Goal: Task Accomplishment & Management: Use online tool/utility

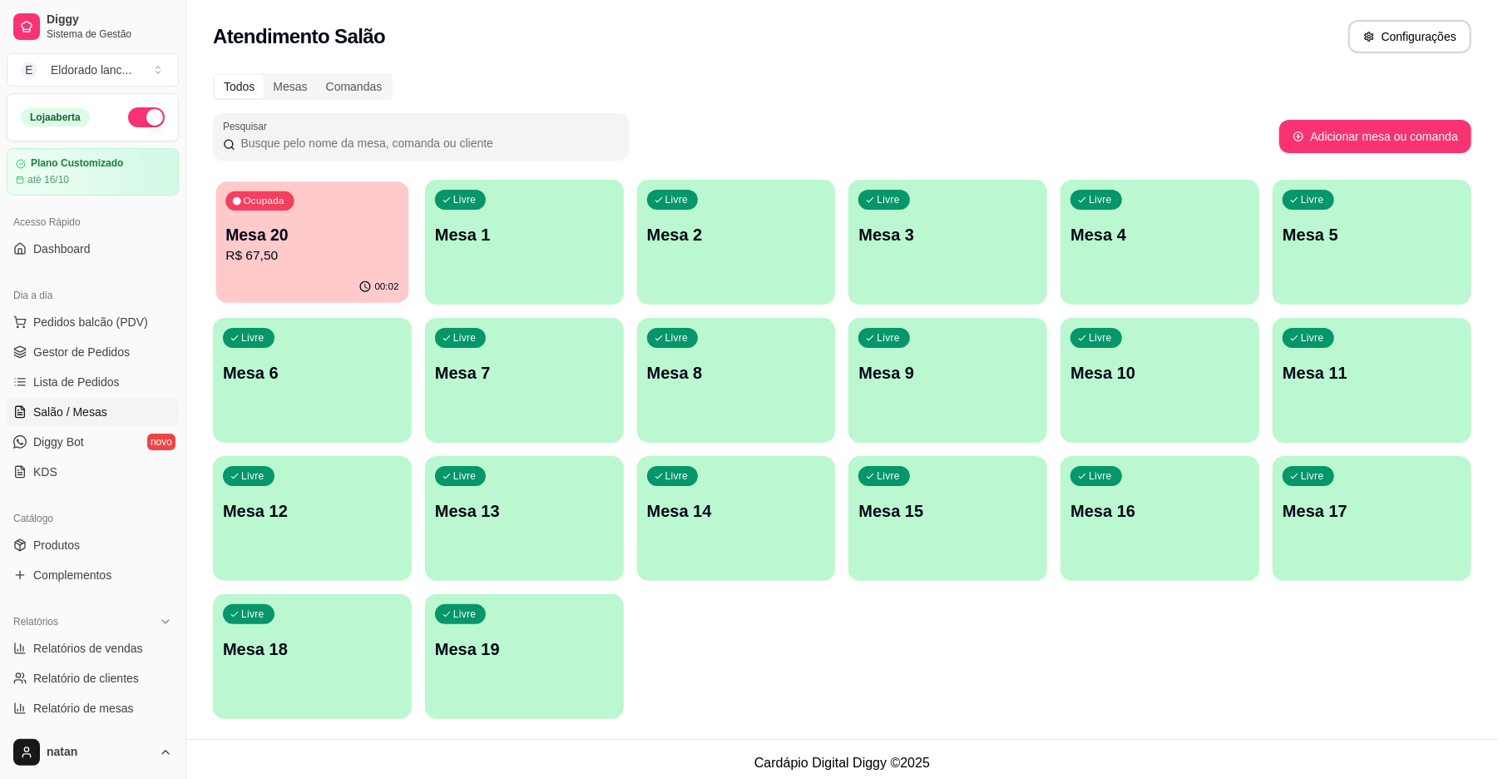
click at [329, 224] on p "Mesa 20" at bounding box center [311, 235] width 173 height 22
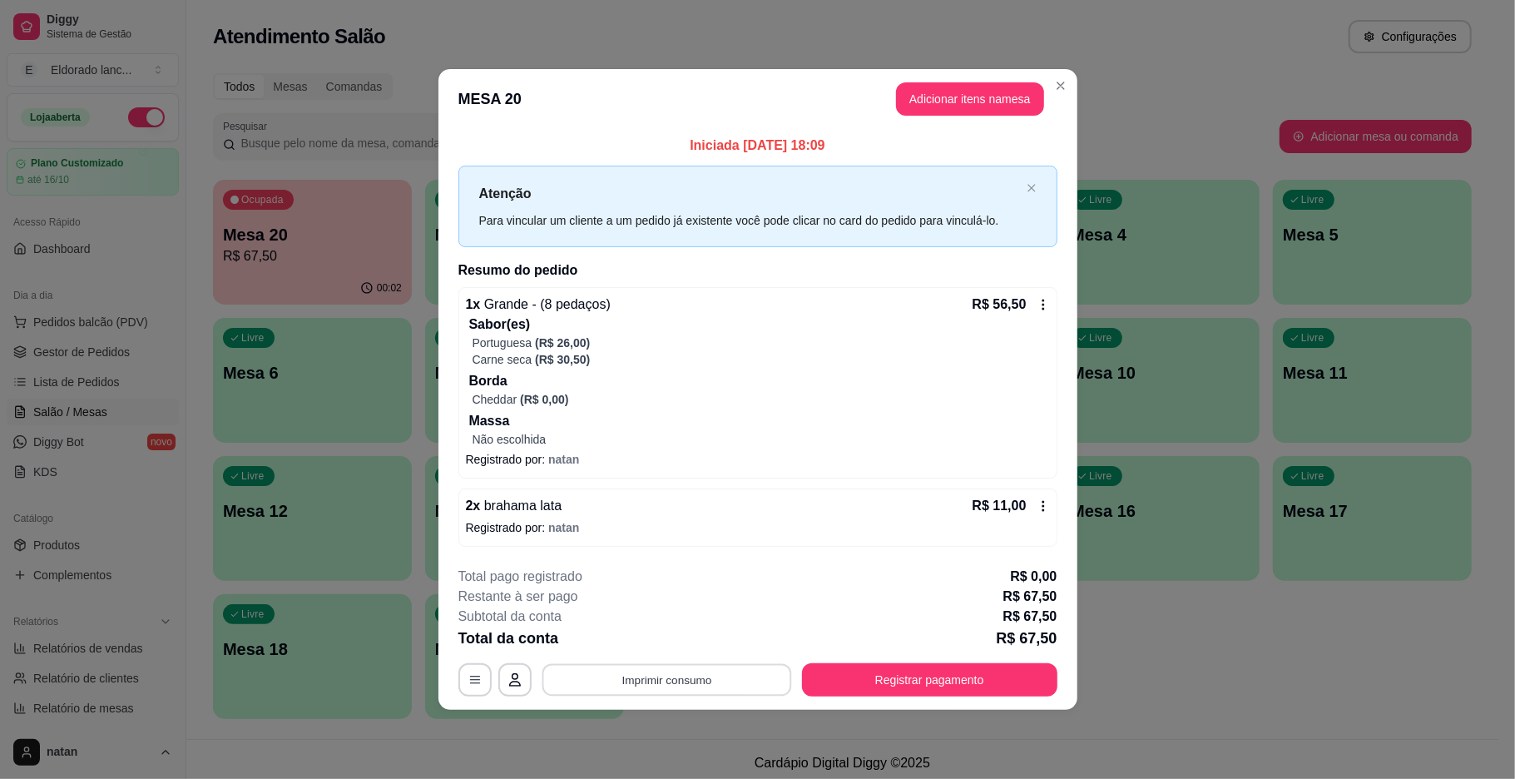
click at [703, 673] on button "Imprimir consumo" at bounding box center [667, 679] width 250 height 32
click at [680, 643] on button "IMPRESSORA" at bounding box center [671, 642] width 116 height 26
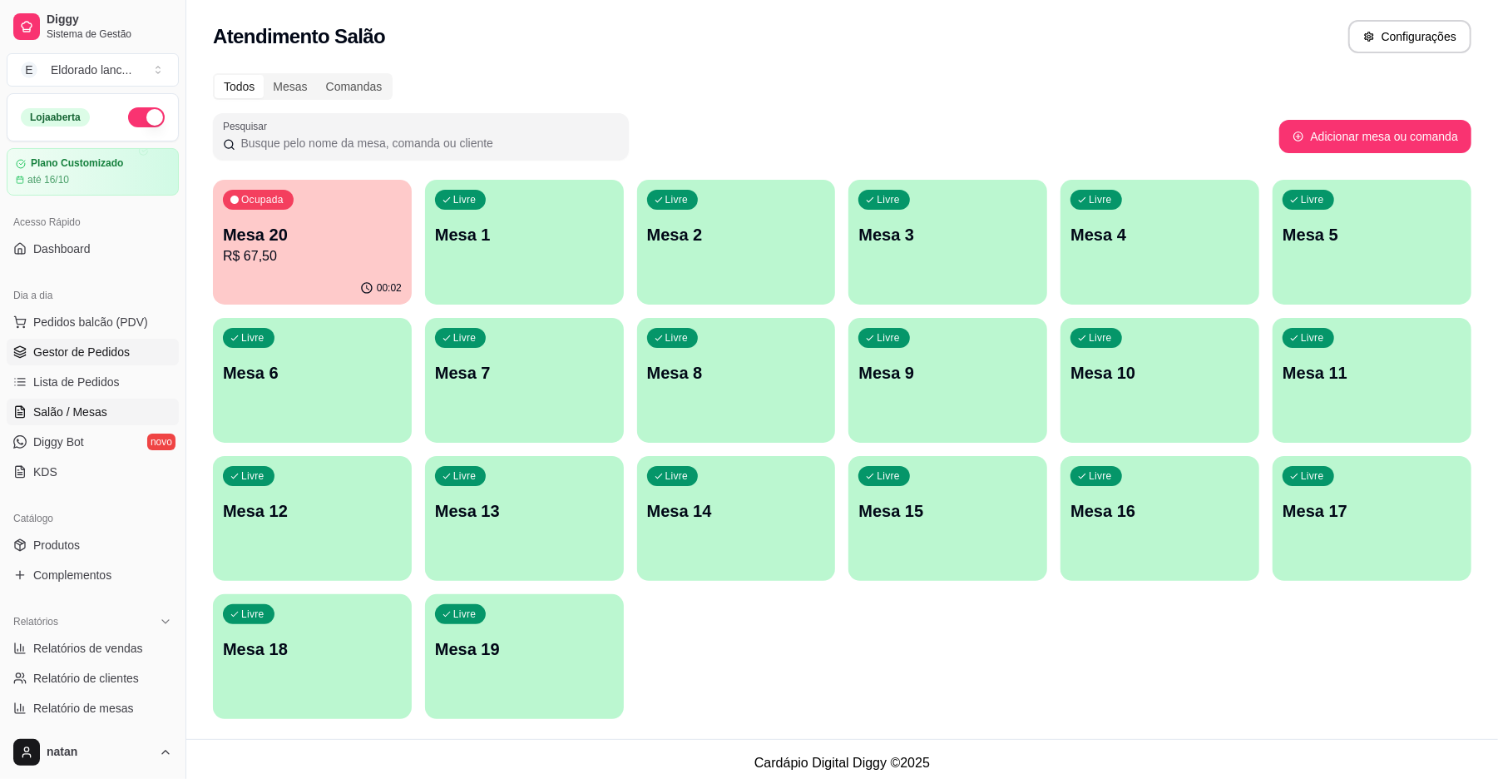
click at [88, 353] on span "Gestor de Pedidos" at bounding box center [81, 352] width 97 height 17
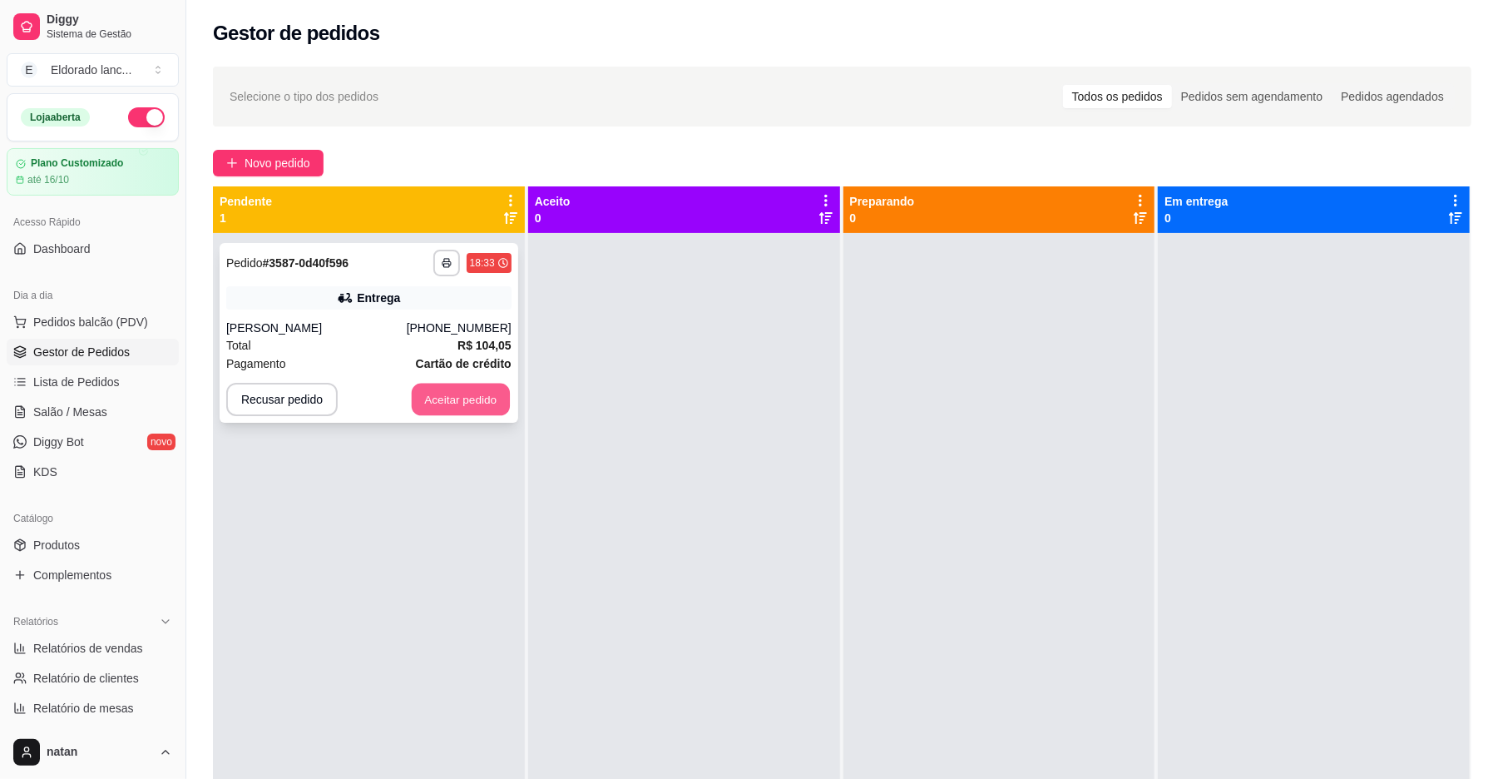
click at [443, 398] on button "Aceitar pedido" at bounding box center [461, 400] width 98 height 32
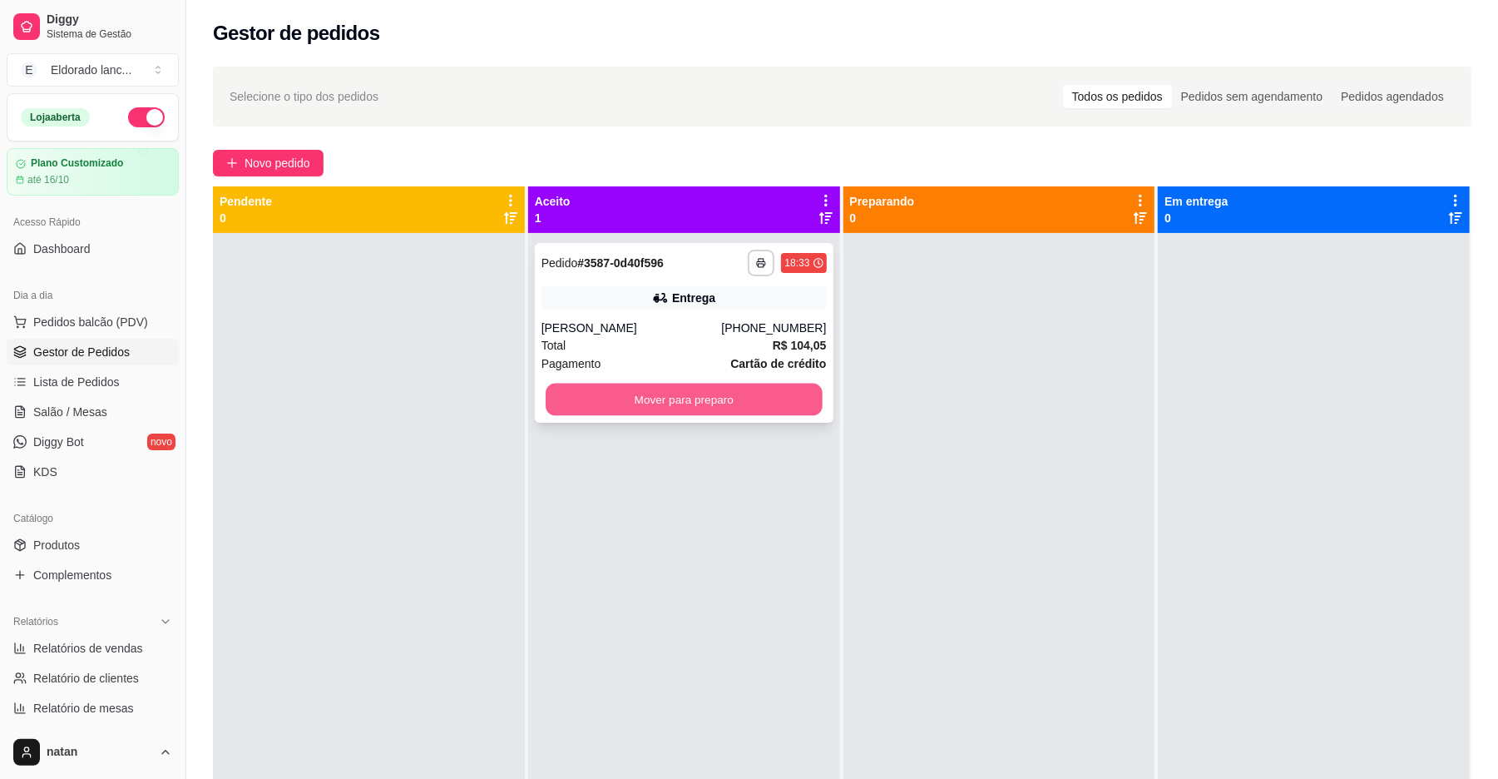
click at [563, 390] on button "Mover para preparo" at bounding box center [684, 400] width 276 height 32
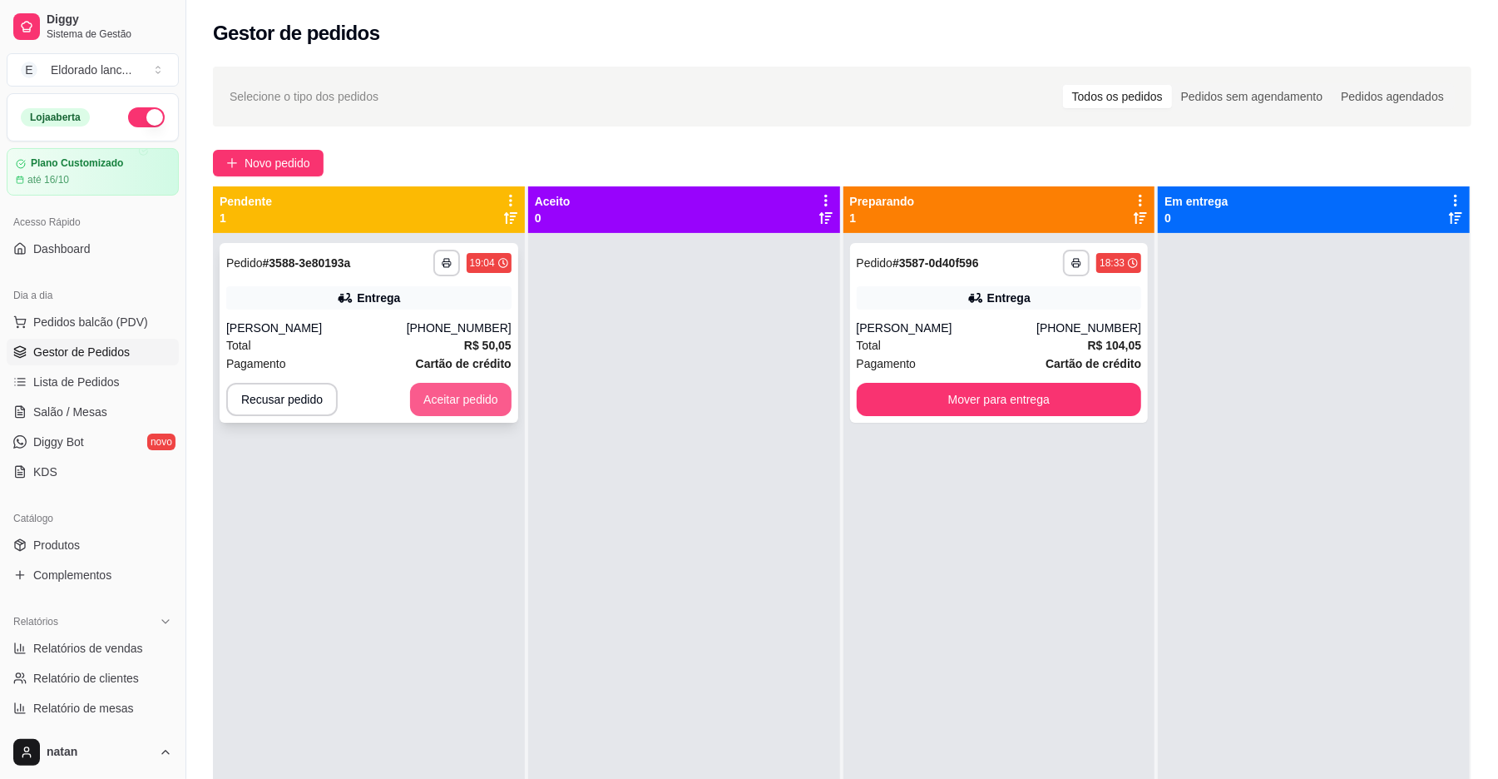
click at [456, 397] on button "Aceitar pedido" at bounding box center [460, 399] width 101 height 33
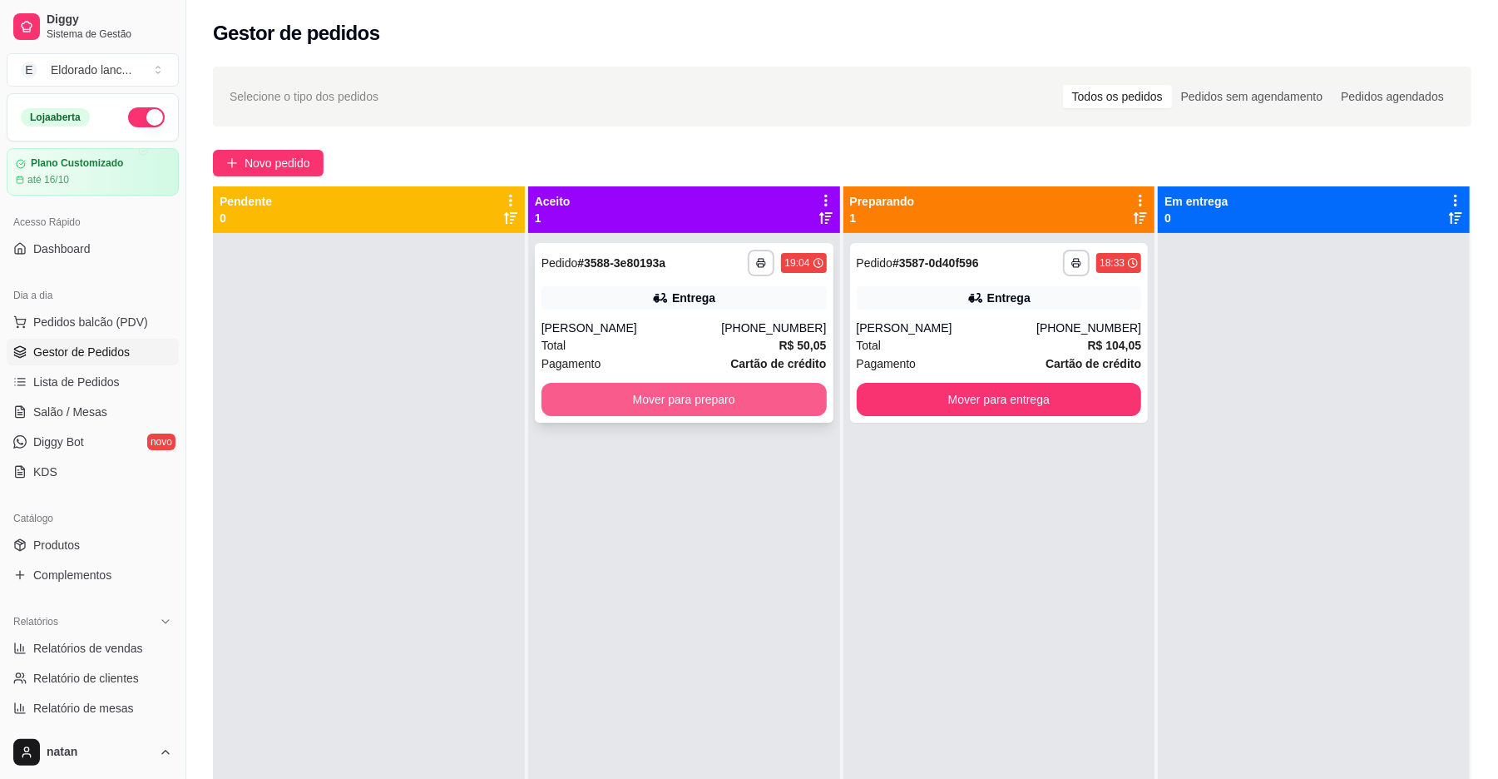
click at [569, 407] on button "Mover para preparo" at bounding box center [684, 399] width 285 height 33
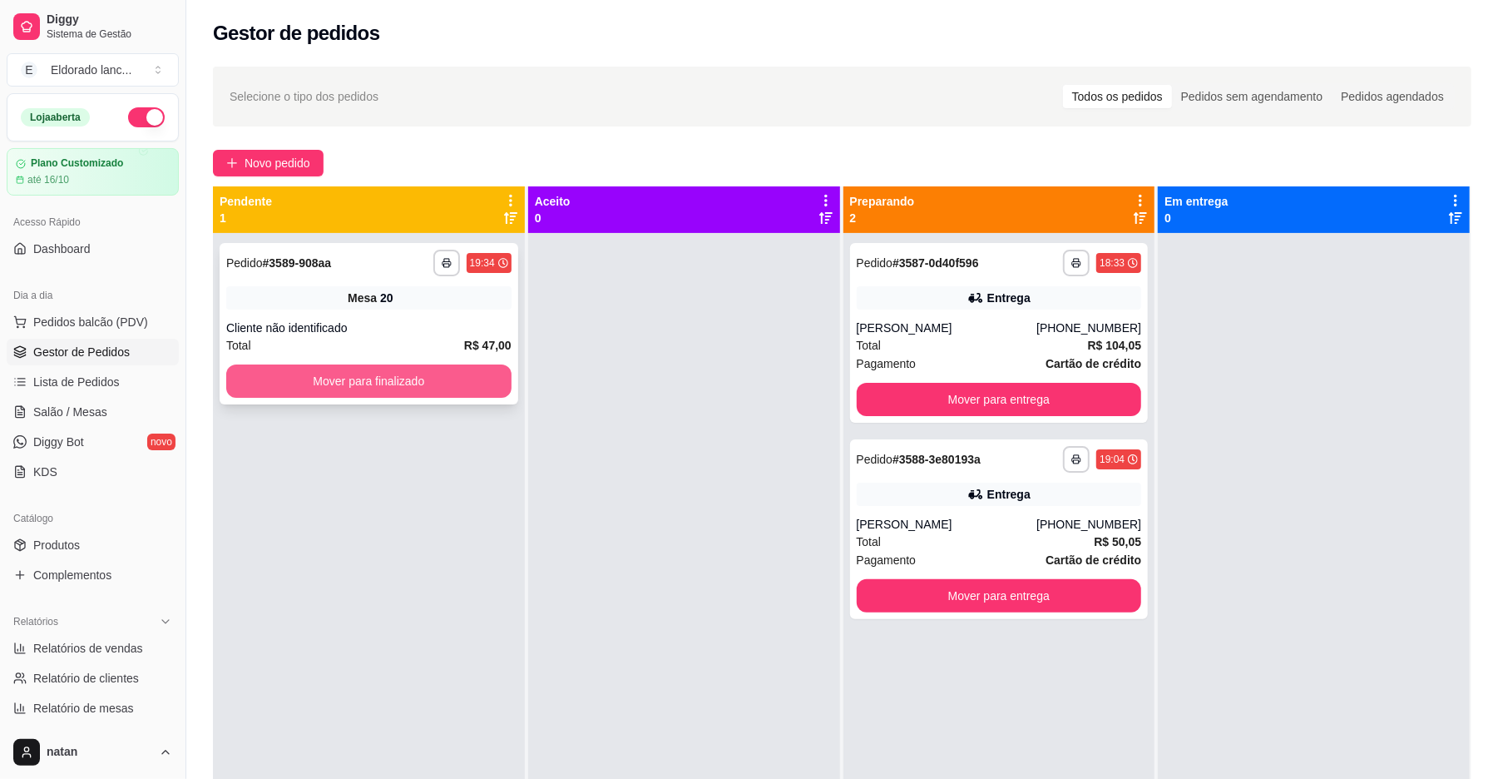
click at [404, 378] on button "Mover para finalizado" at bounding box center [368, 380] width 285 height 33
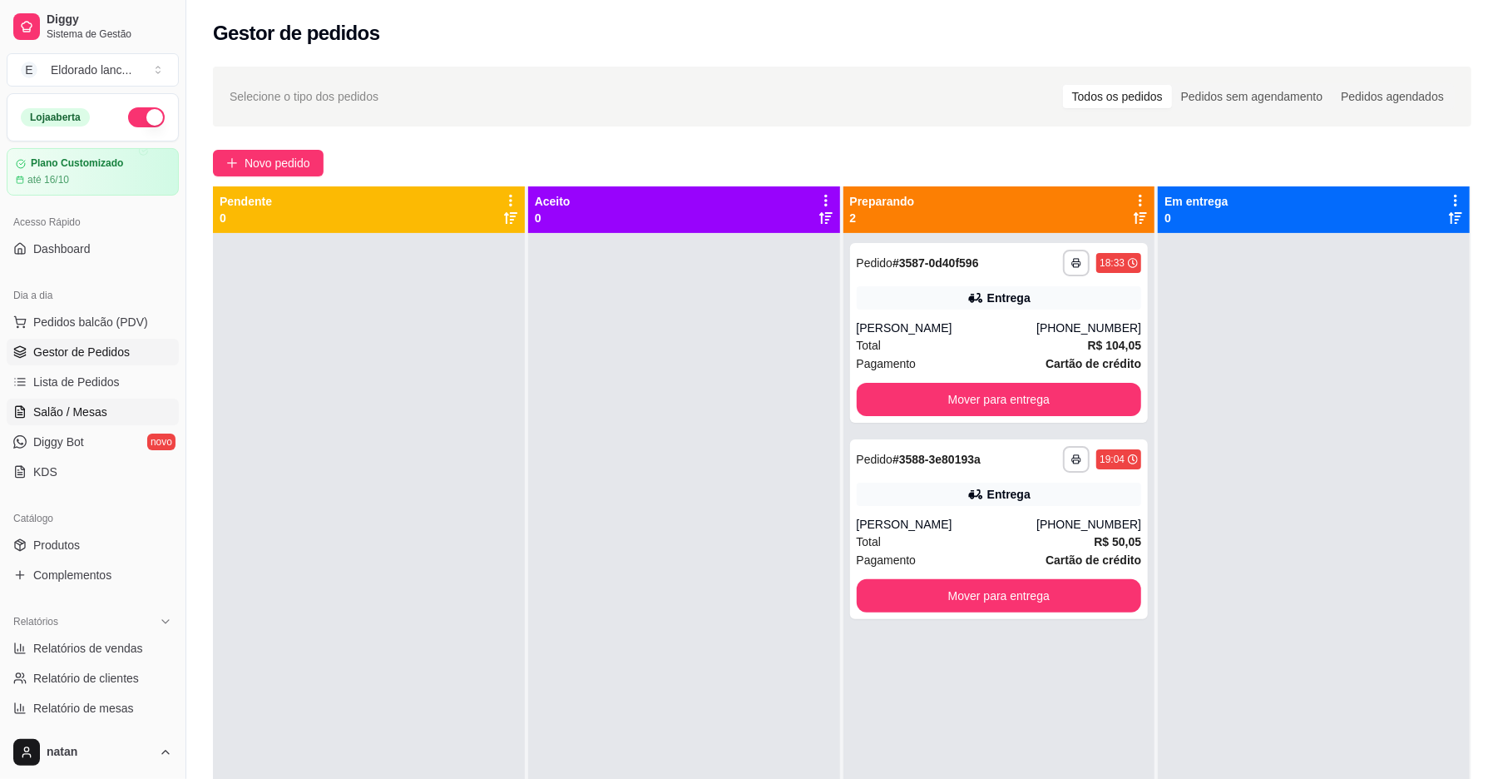
click at [98, 403] on link "Salão / Mesas" at bounding box center [93, 411] width 172 height 27
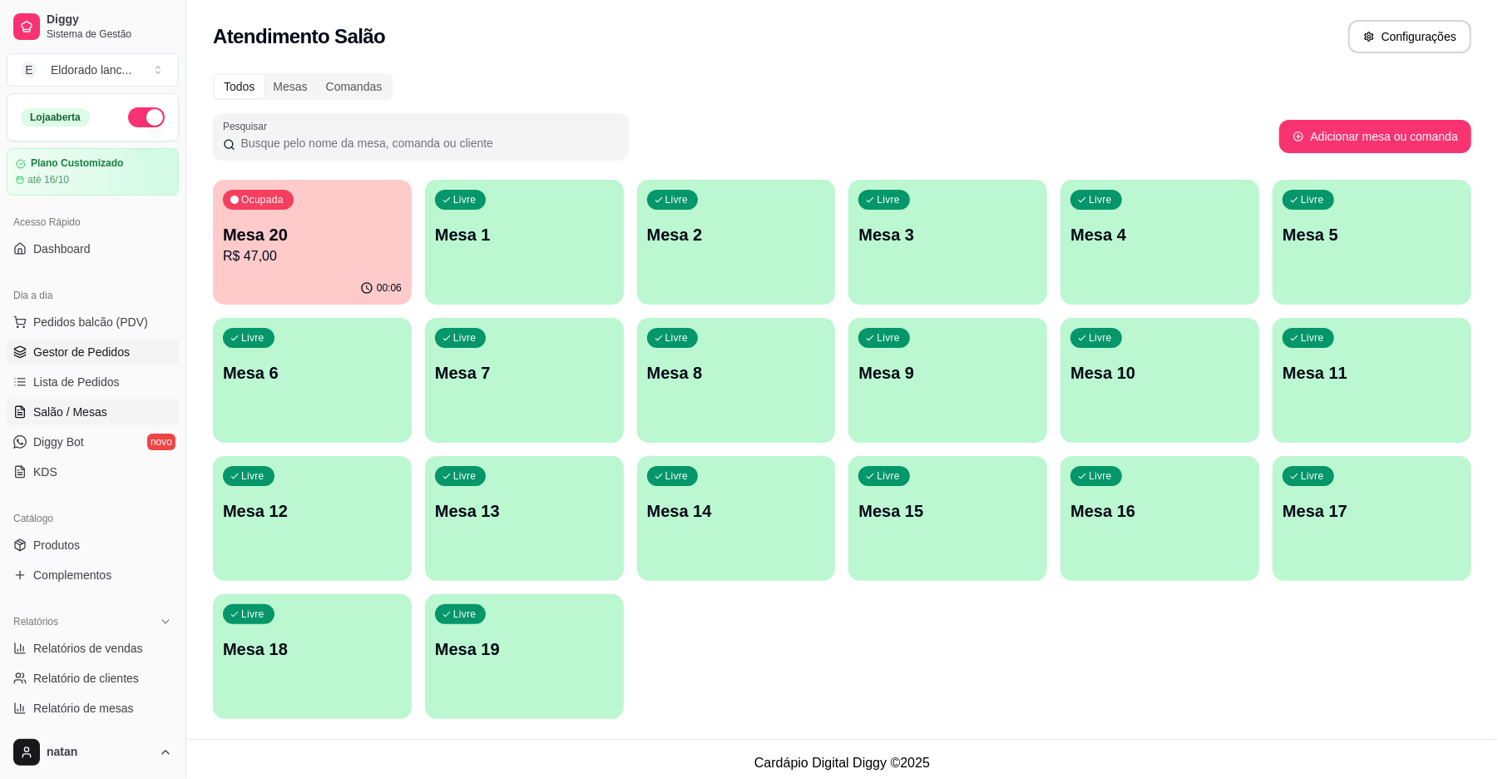
click at [133, 354] on link "Gestor de Pedidos" at bounding box center [93, 352] width 172 height 27
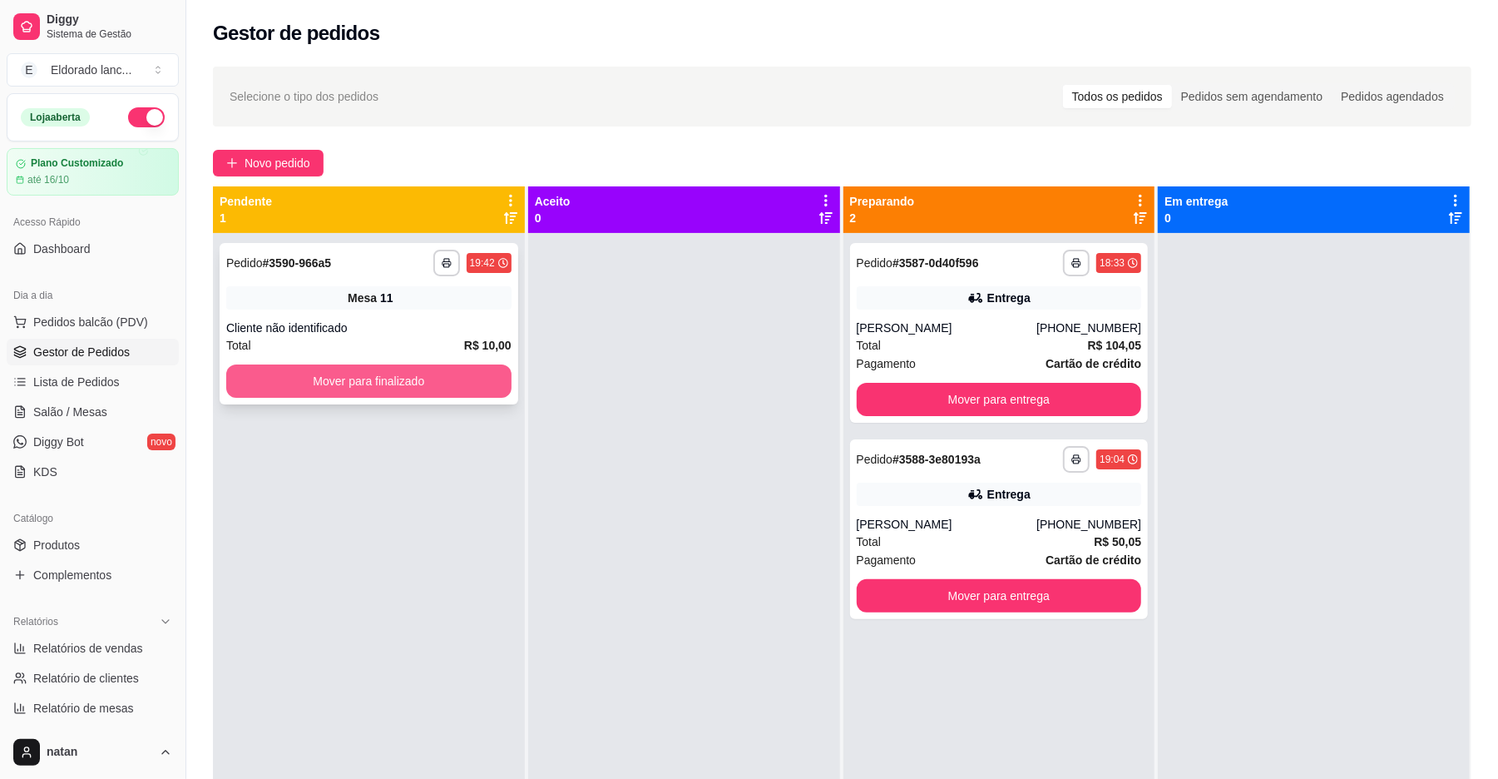
click at [439, 377] on button "Mover para finalizado" at bounding box center [368, 380] width 285 height 33
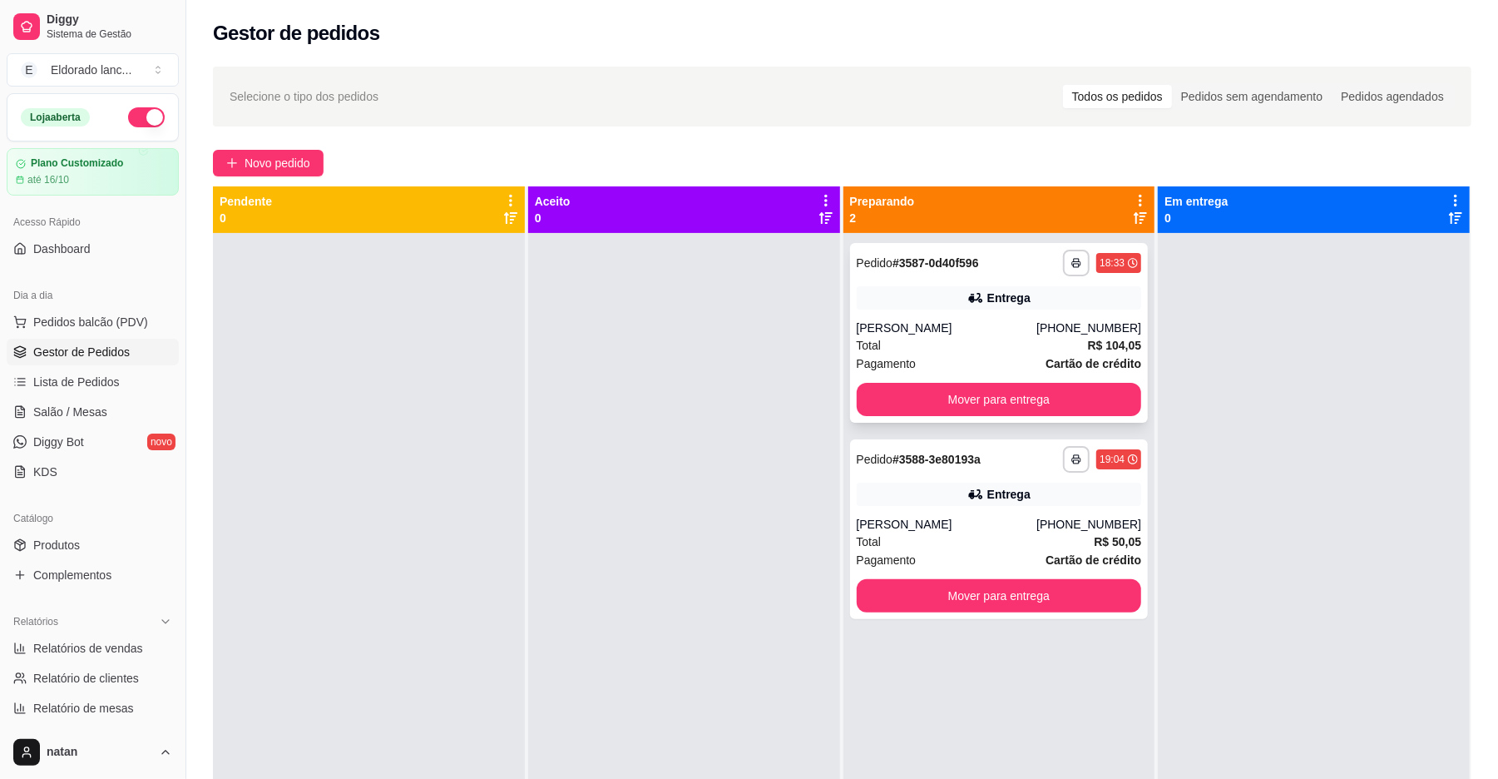
click at [995, 300] on div "Entrega" at bounding box center [1008, 298] width 43 height 17
click at [1078, 344] on div "Total R$ 104,05" at bounding box center [999, 345] width 285 height 18
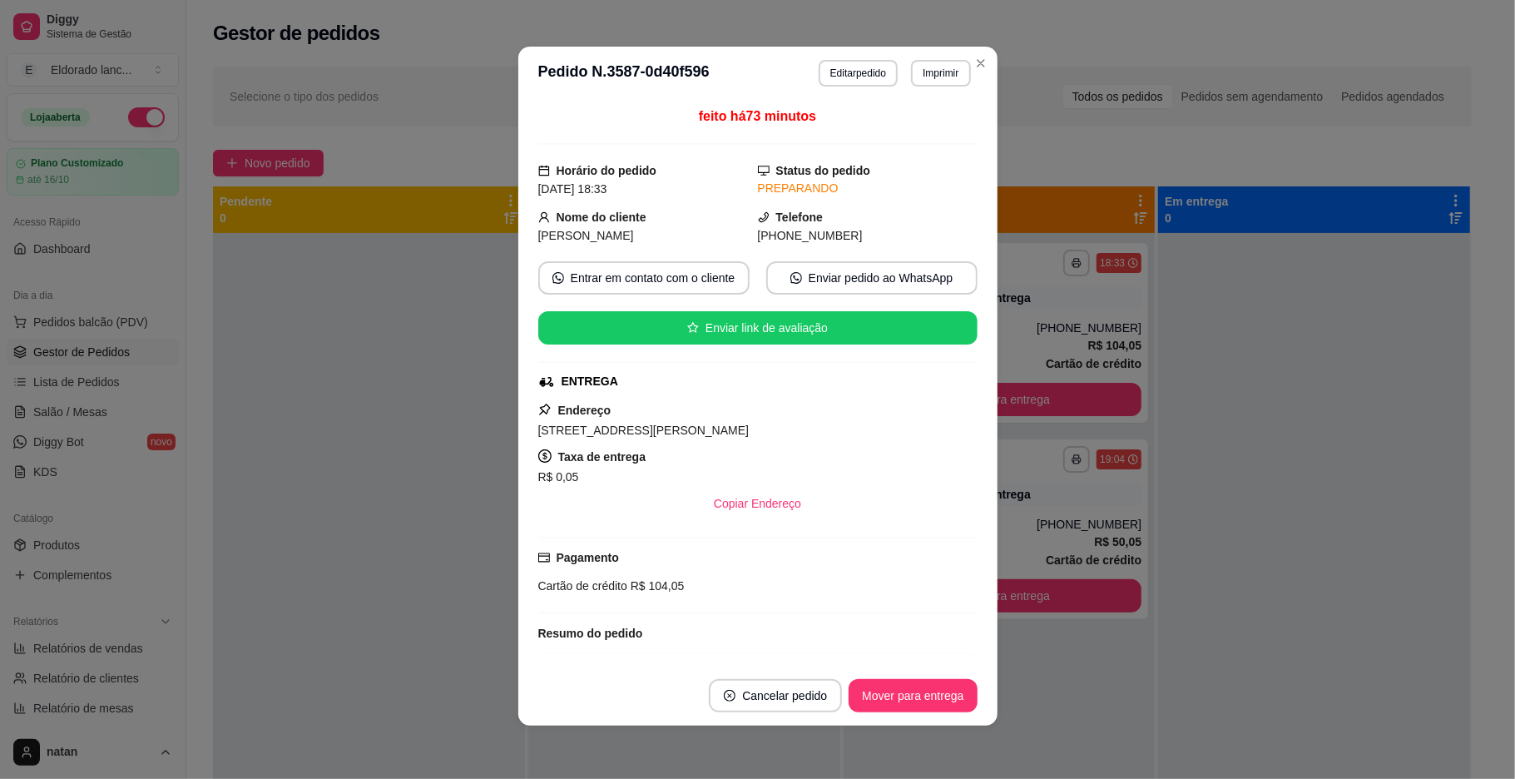
scroll to position [453, 0]
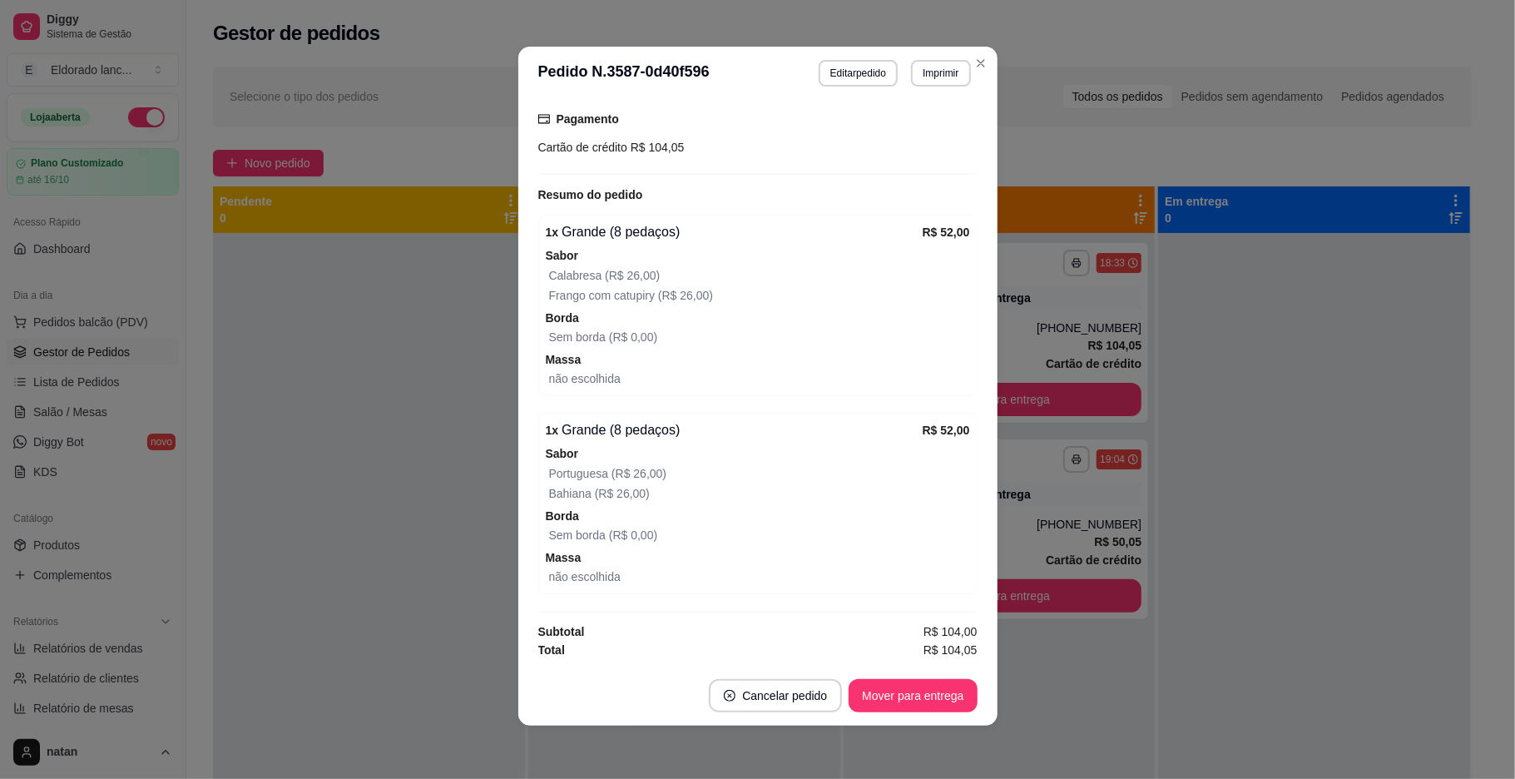
click at [1215, 324] on div at bounding box center [1314, 622] width 312 height 779
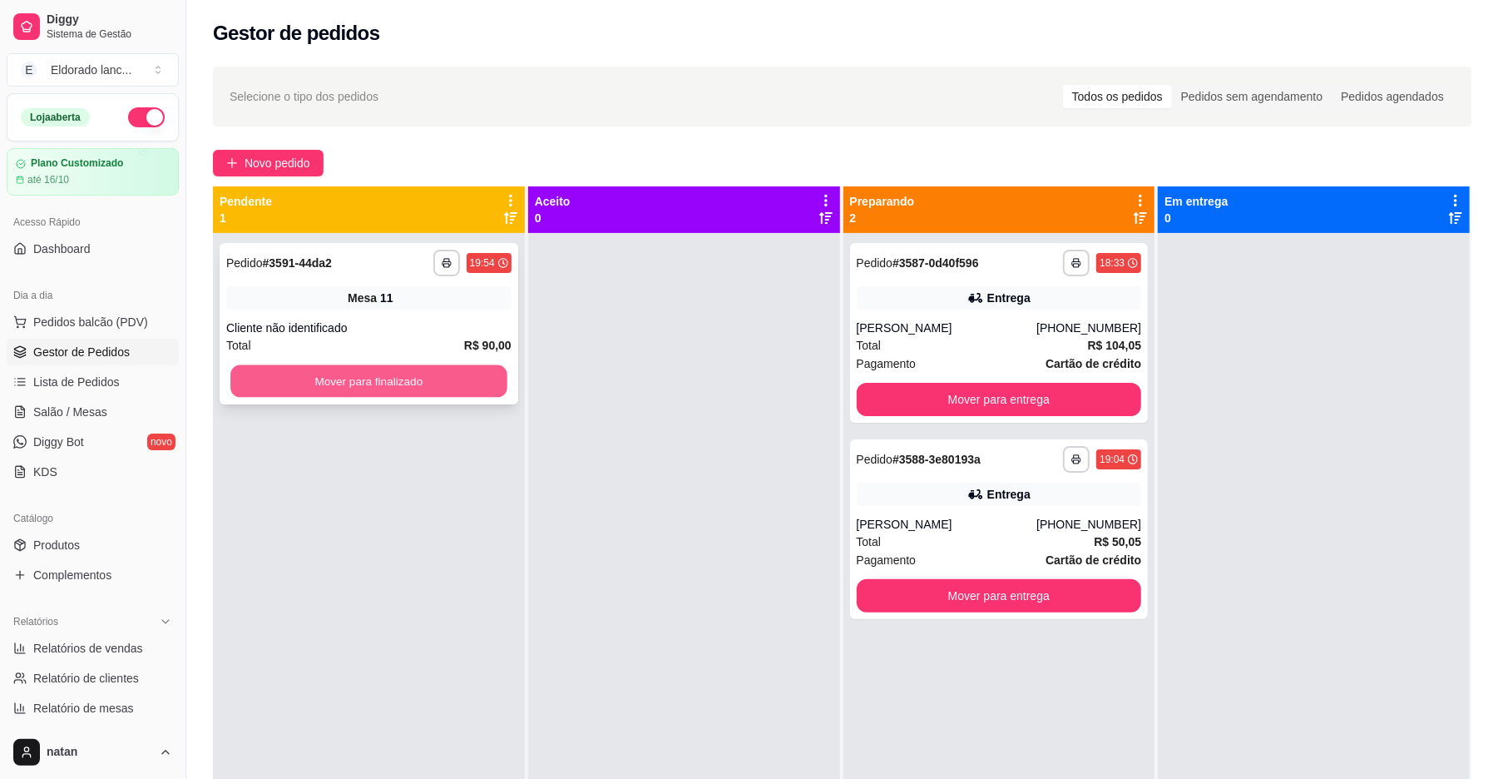
click at [463, 376] on button "Mover para finalizado" at bounding box center [368, 381] width 276 height 32
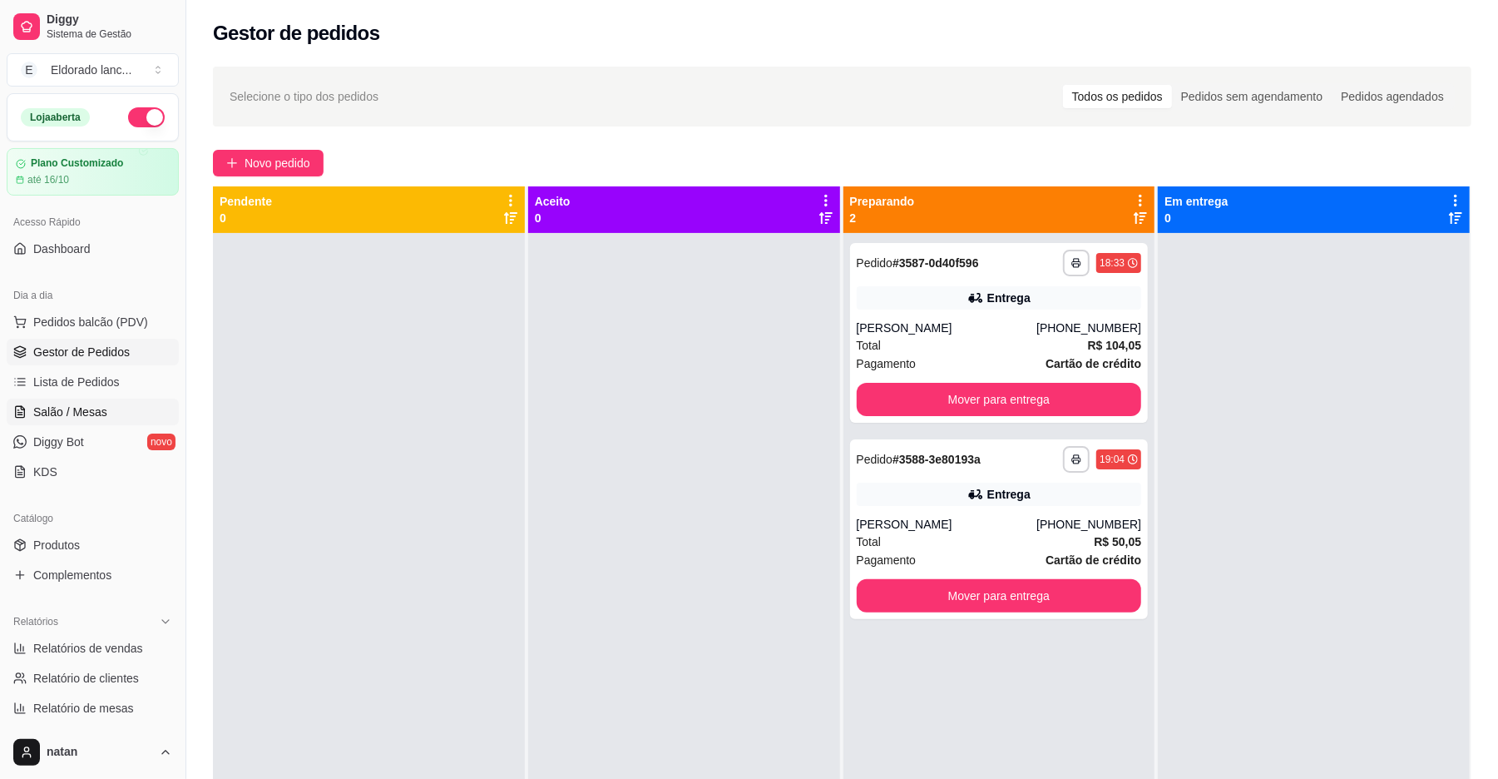
click at [62, 419] on span "Salão / Mesas" at bounding box center [70, 411] width 74 height 17
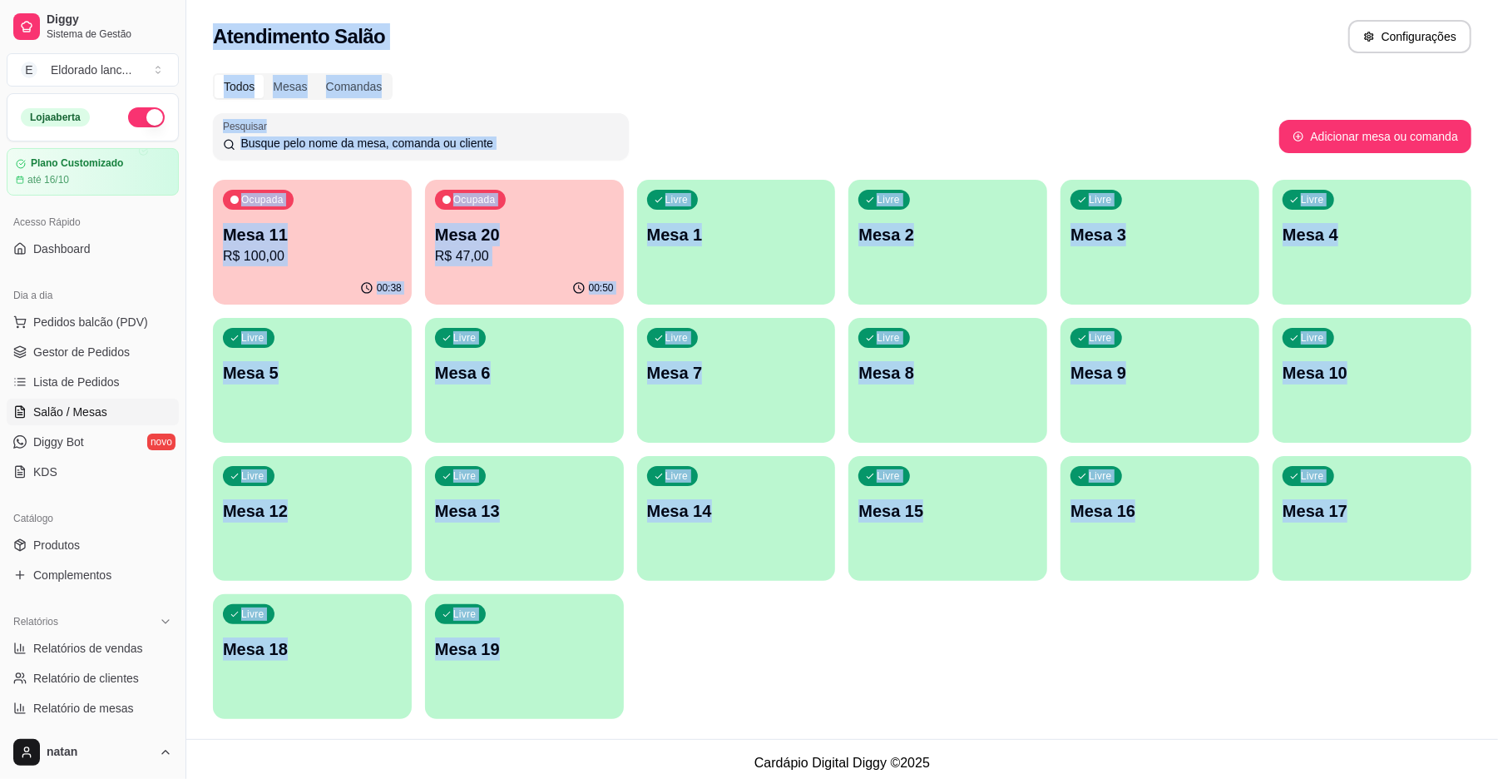
click at [592, 78] on div "Todos Mesas Comandas" at bounding box center [842, 86] width 1259 height 27
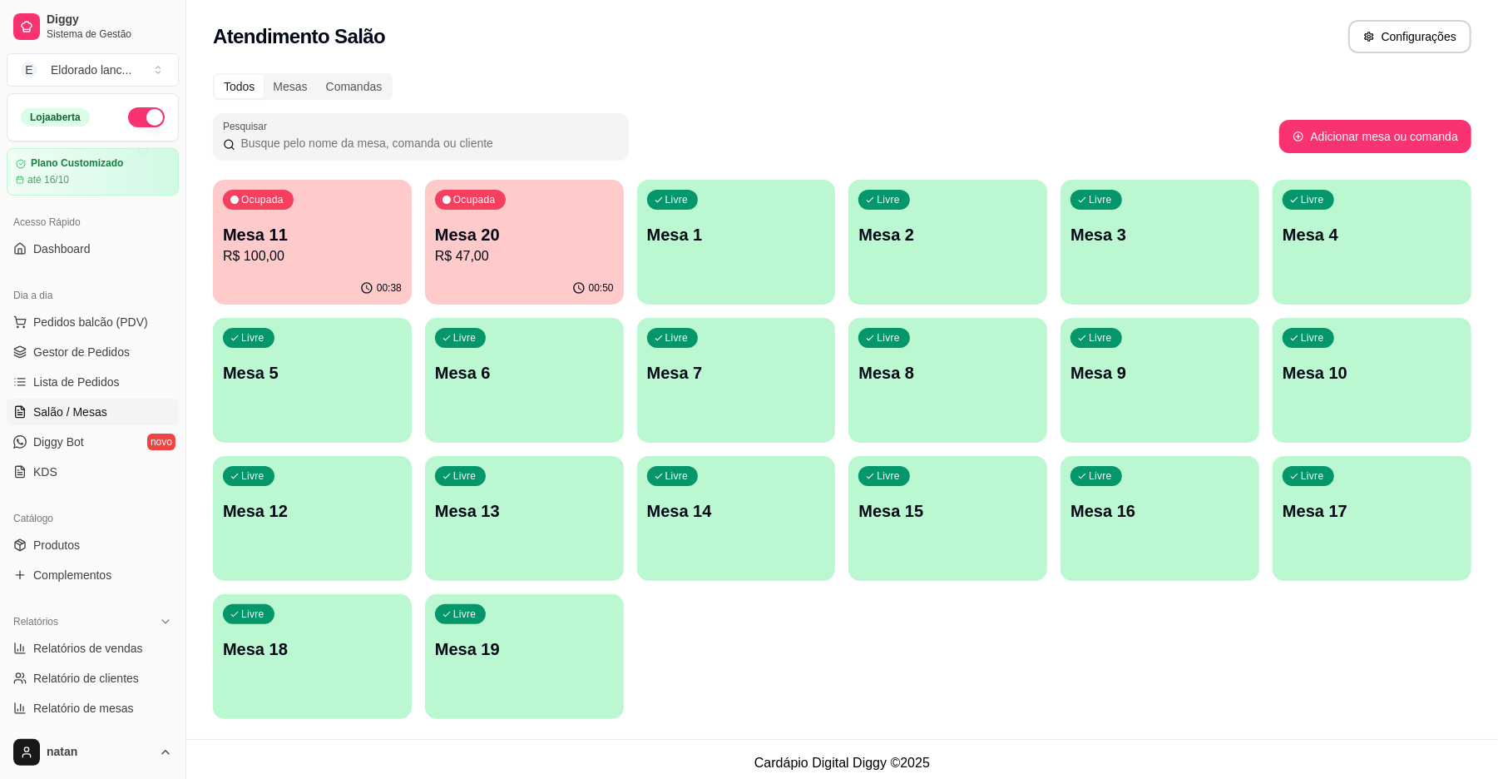
click at [348, 235] on p "Mesa 11" at bounding box center [312, 234] width 179 height 23
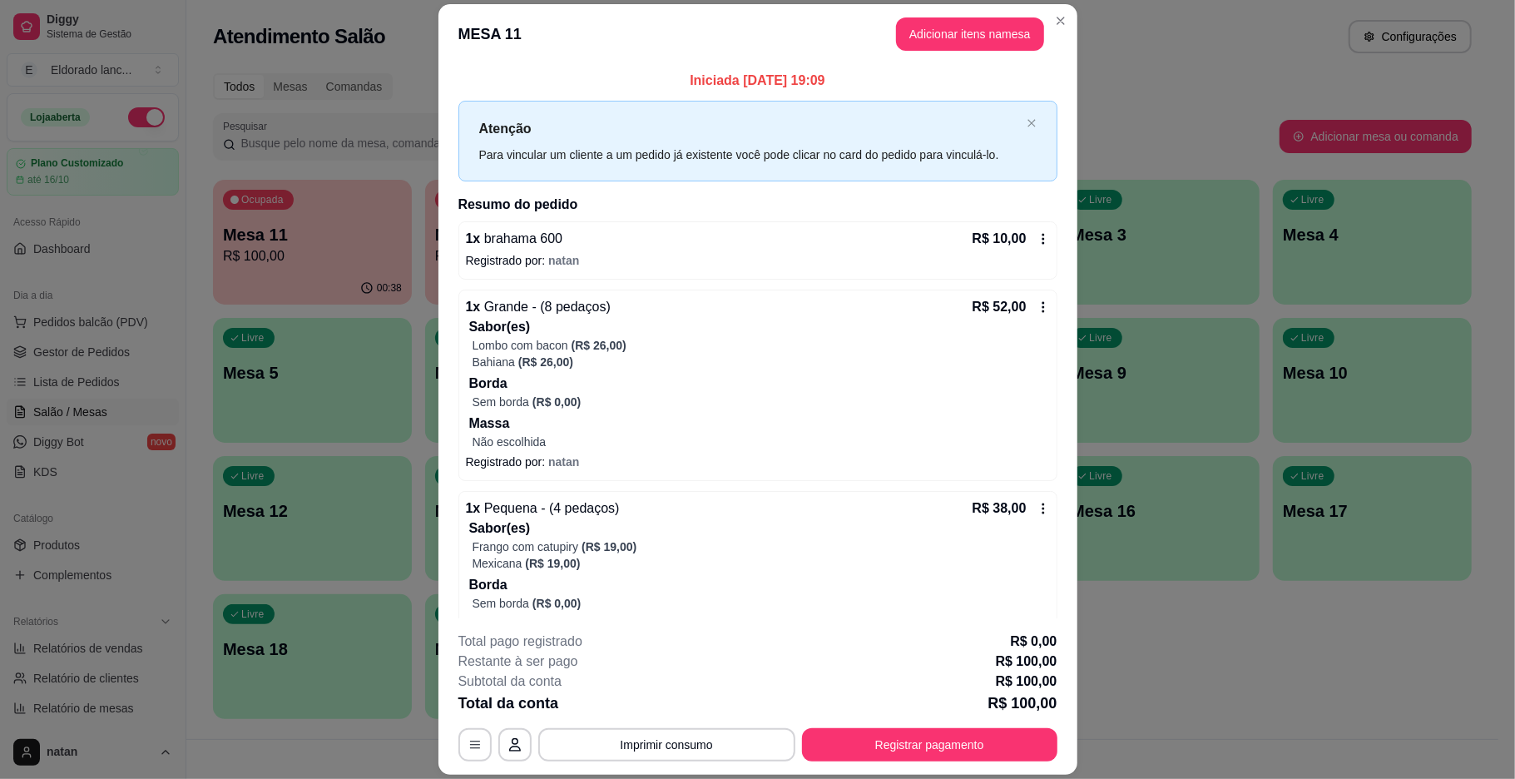
scroll to position [111, 0]
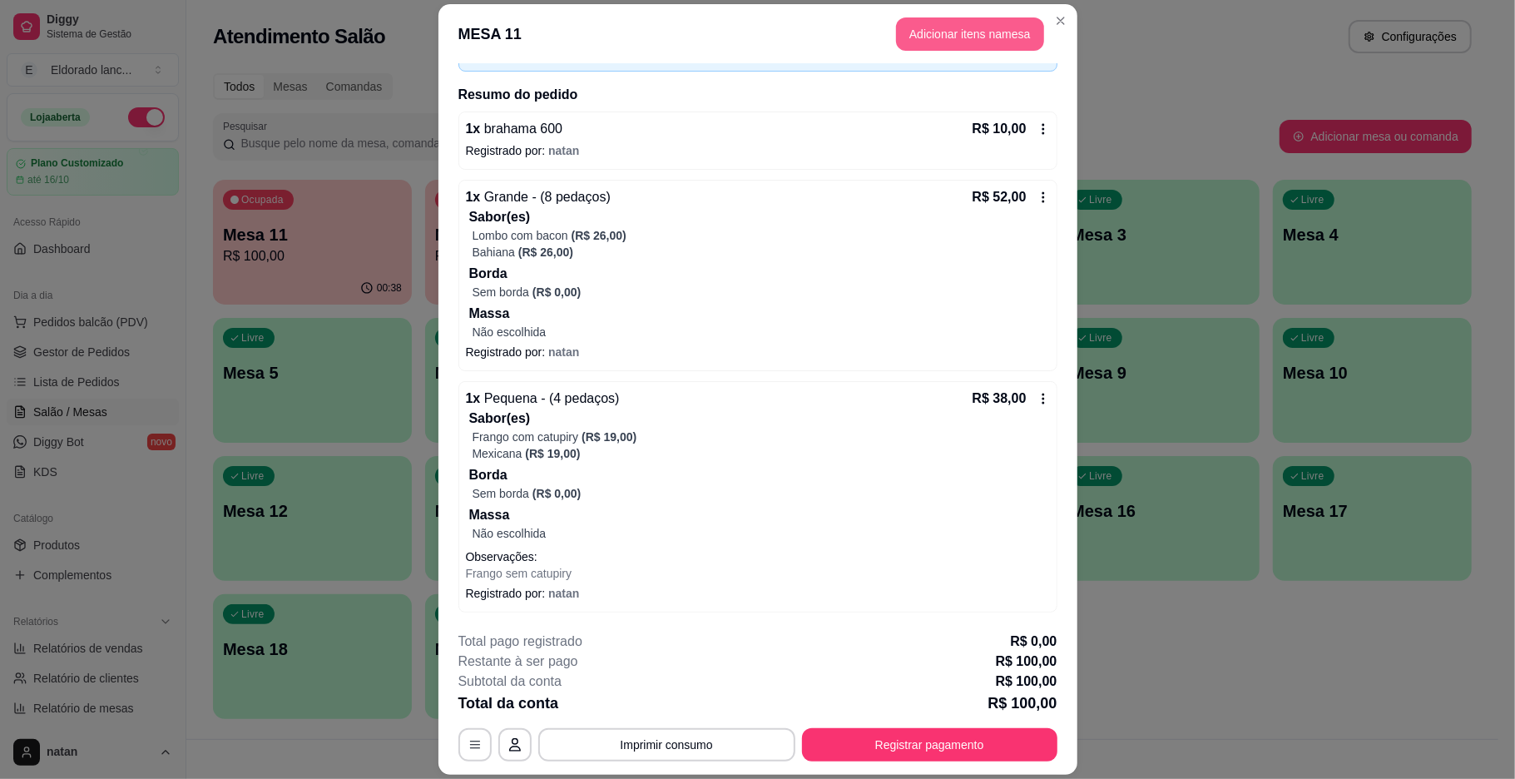
click at [1012, 23] on button "Adicionar itens na mesa" at bounding box center [970, 33] width 148 height 33
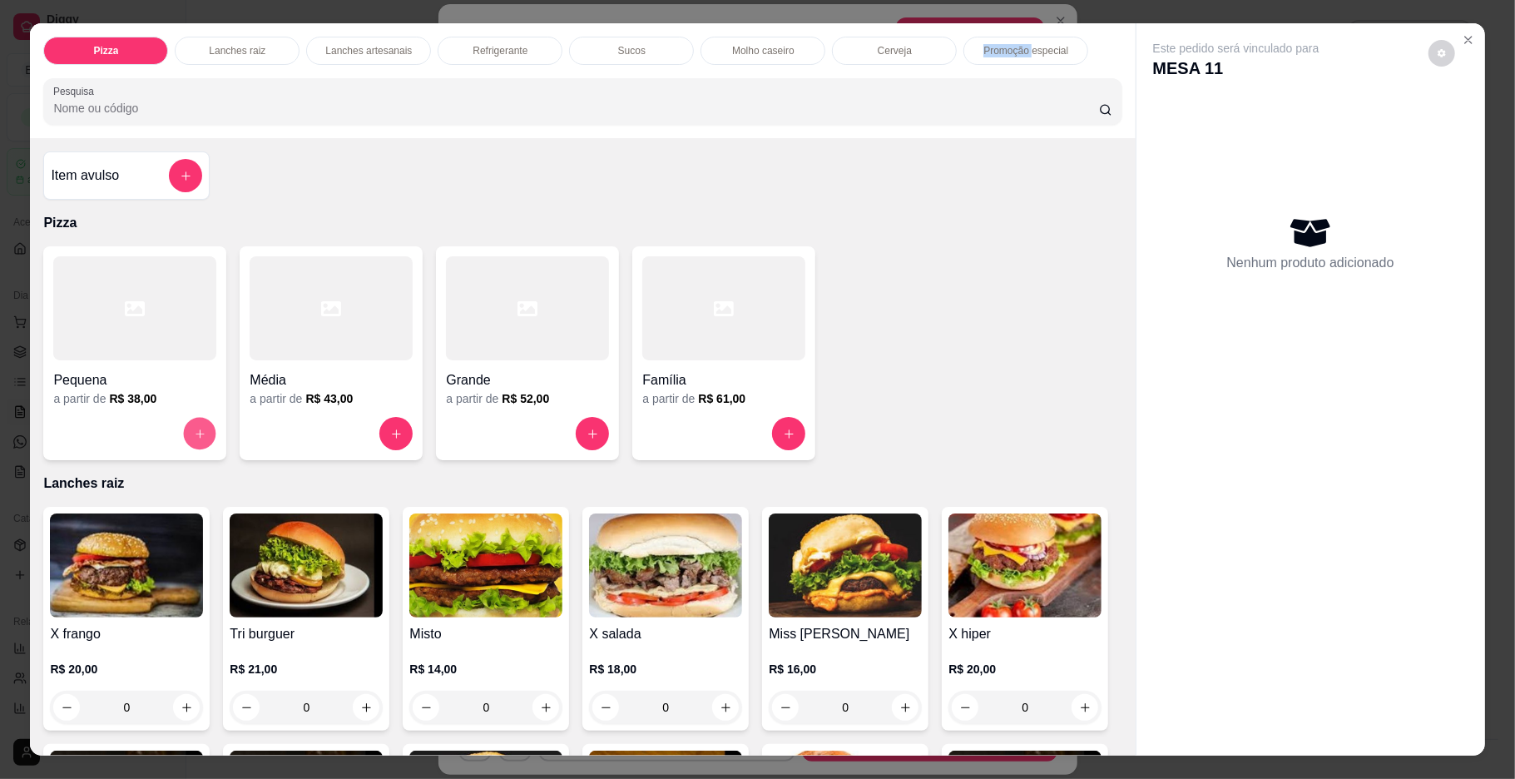
click at [194, 440] on icon "increase-product-quantity" at bounding box center [200, 434] width 12 height 12
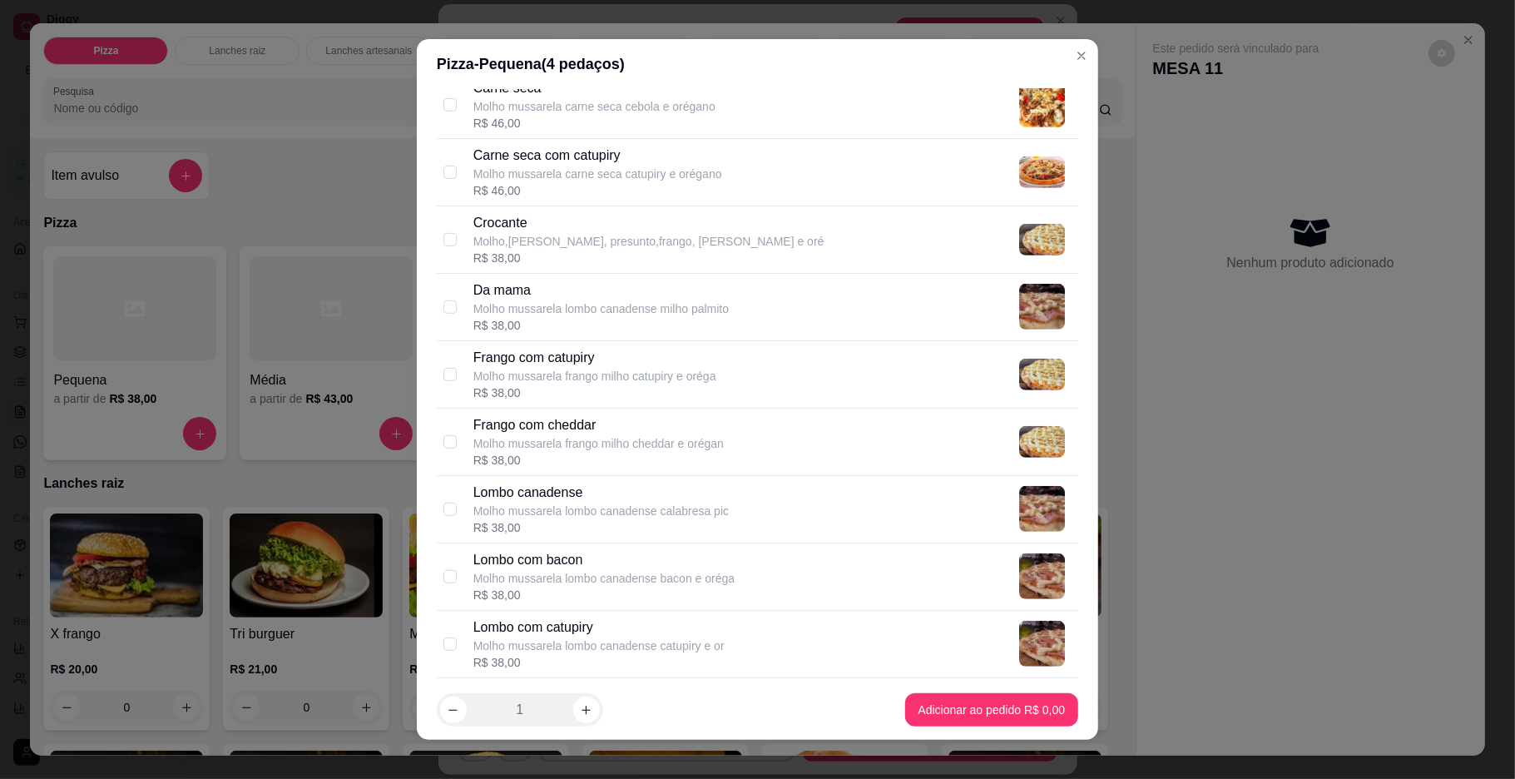
scroll to position [774, 0]
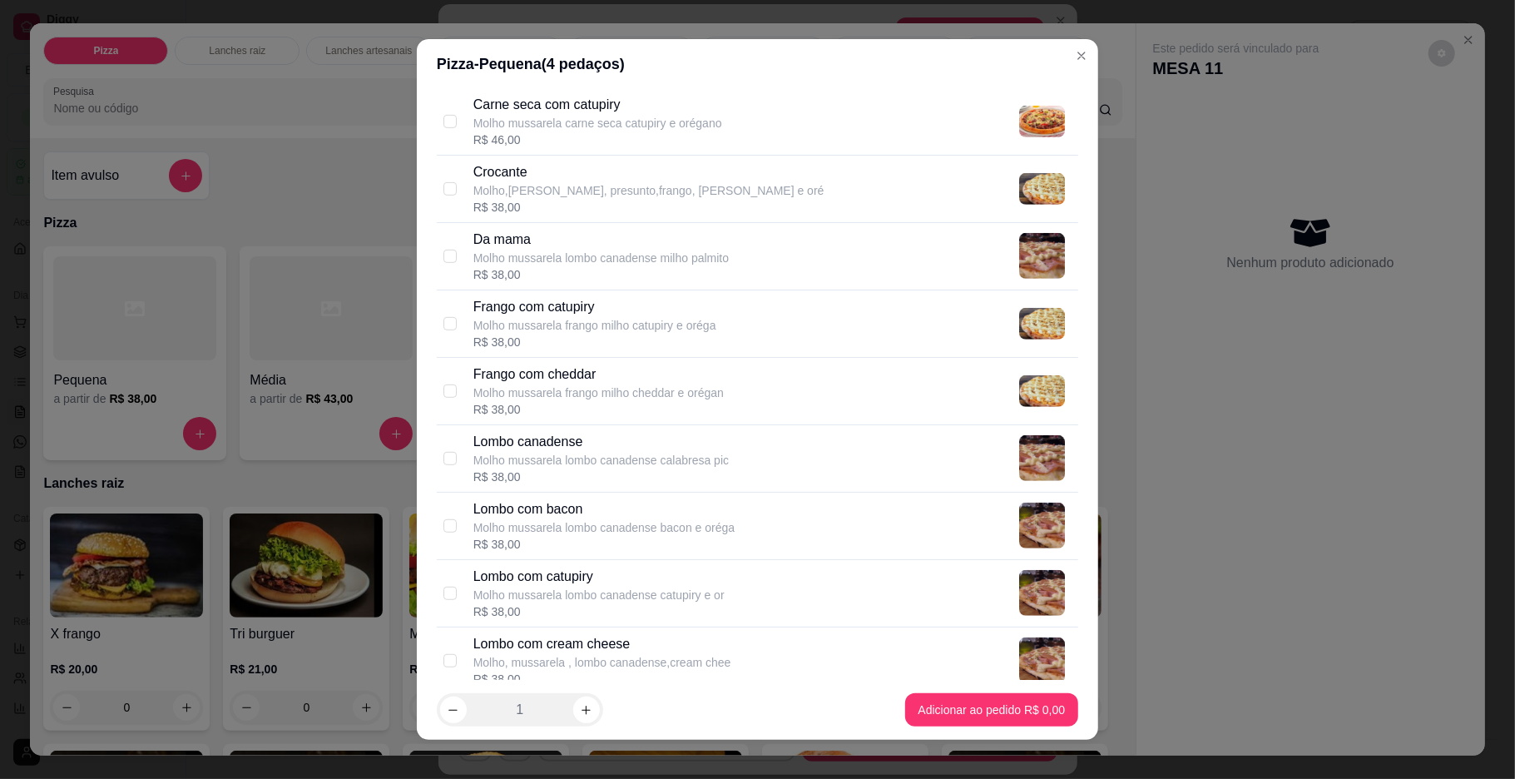
click at [775, 499] on div "Lombo com bacon Molho mussarela lombo canadense bacon e oréga R$ 38,00" at bounding box center [772, 525] width 598 height 53
checkbox input "true"
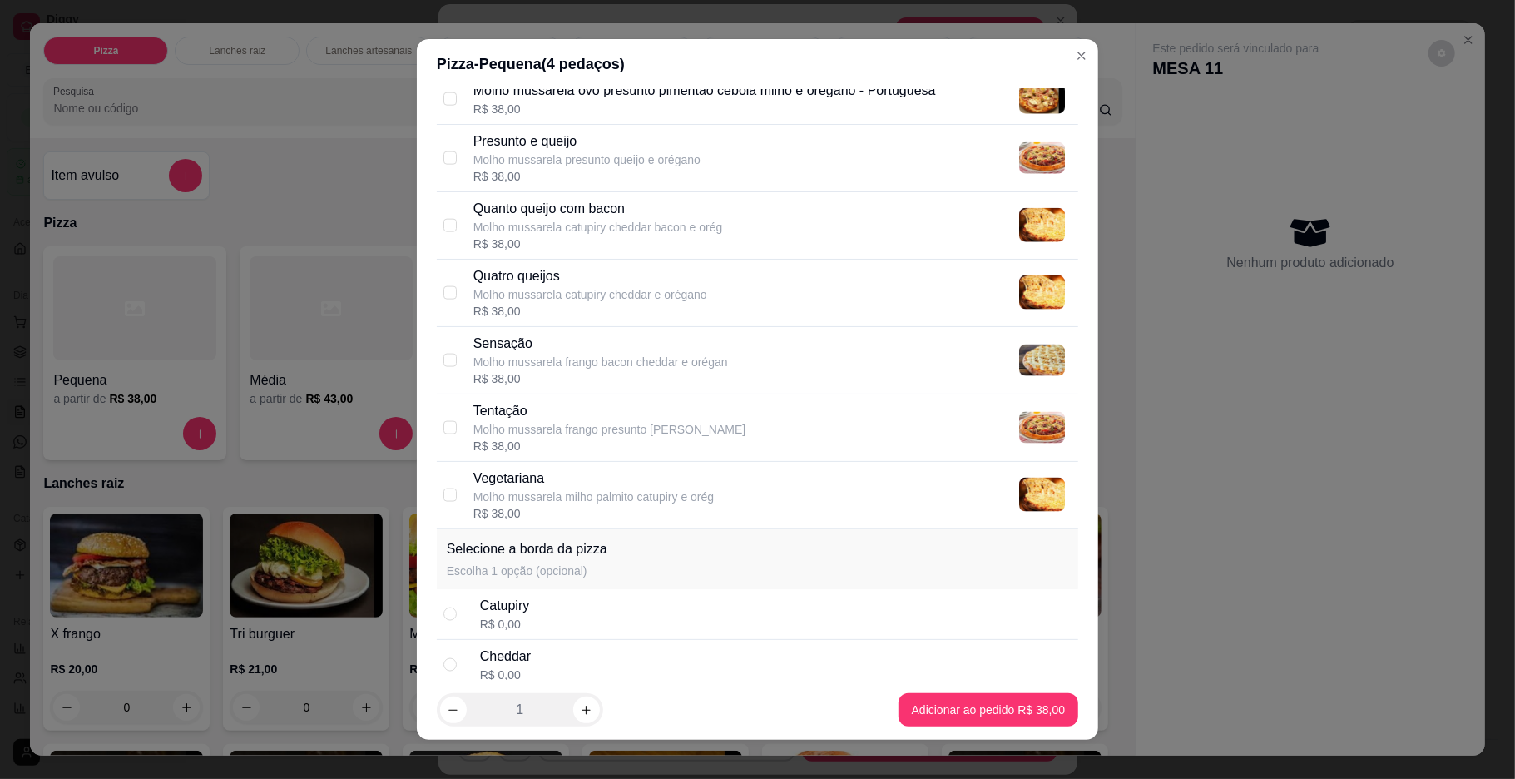
scroll to position [1910, 0]
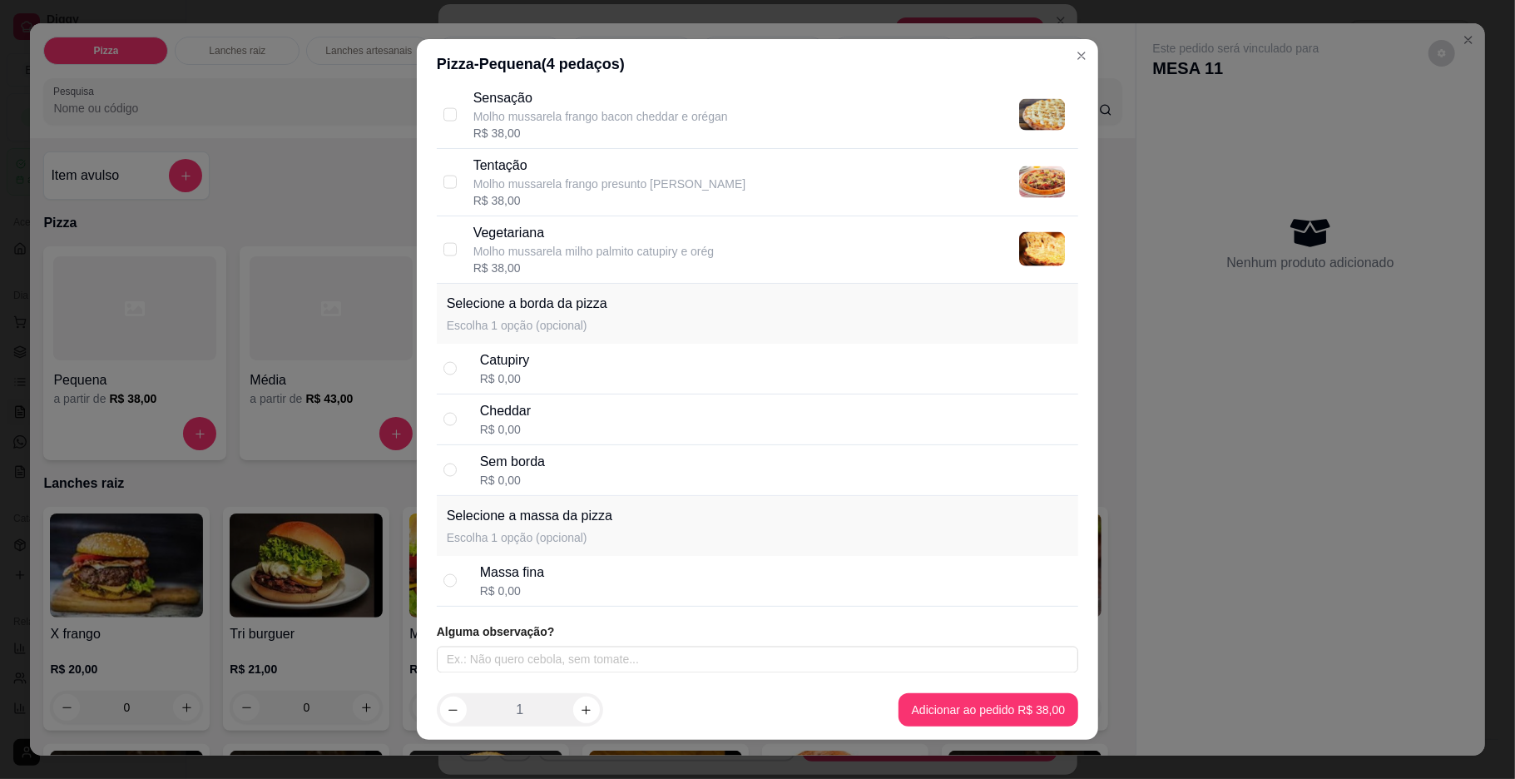
click at [767, 470] on div "Sem borda R$ 0,00" at bounding box center [775, 470] width 591 height 37
radio input "true"
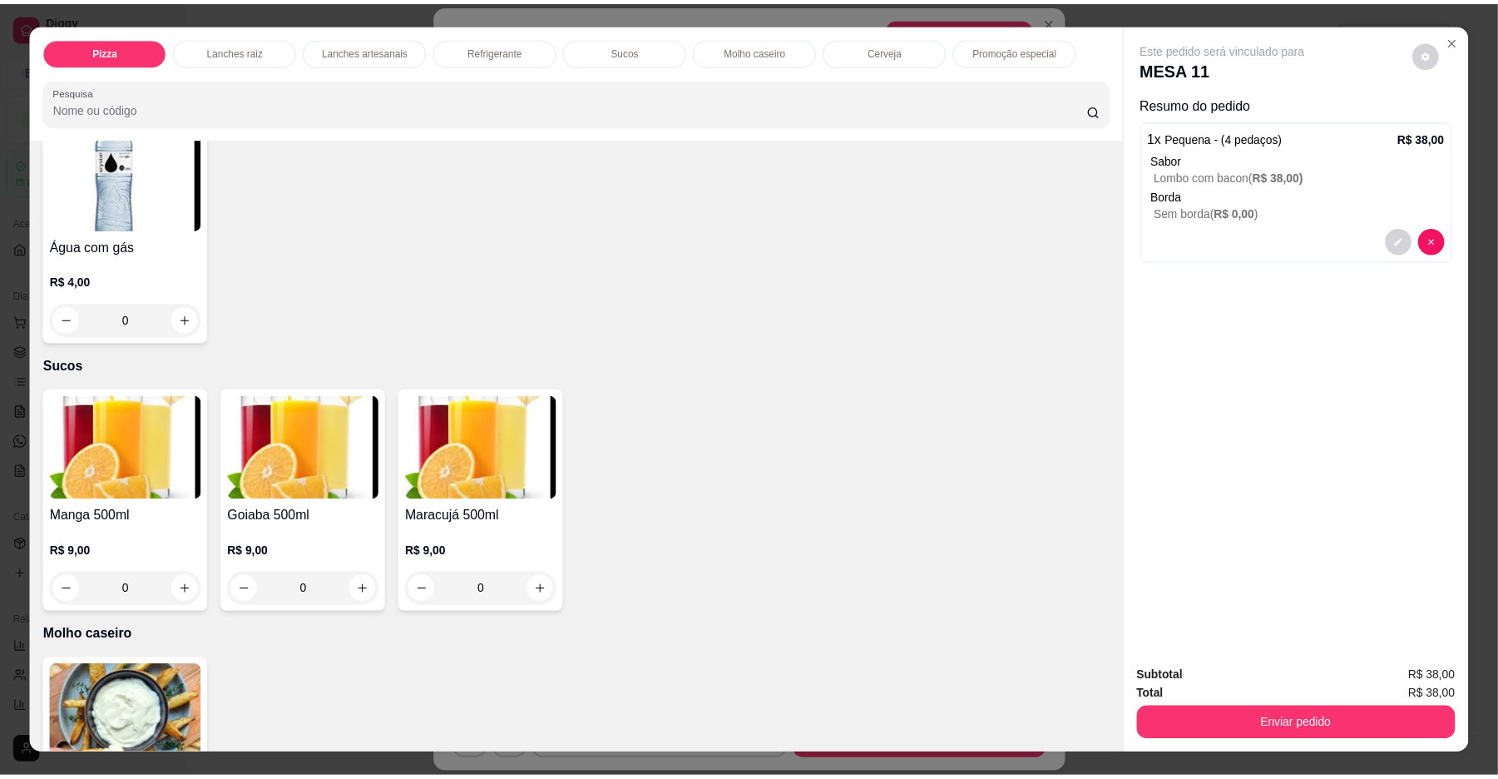
scroll to position [2363, 0]
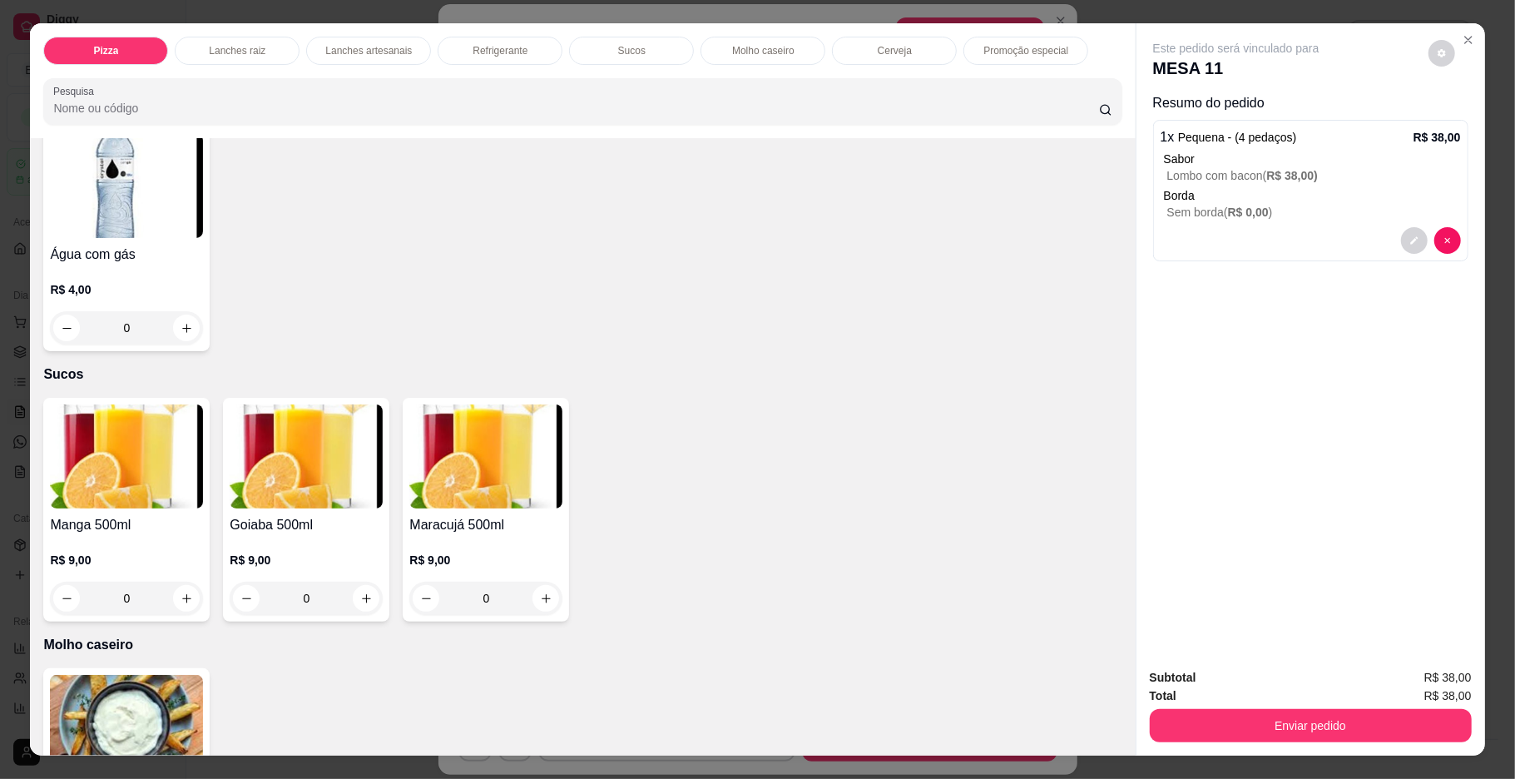
click at [360, 97] on icon "increase-product-quantity" at bounding box center [366, 91] width 12 height 12
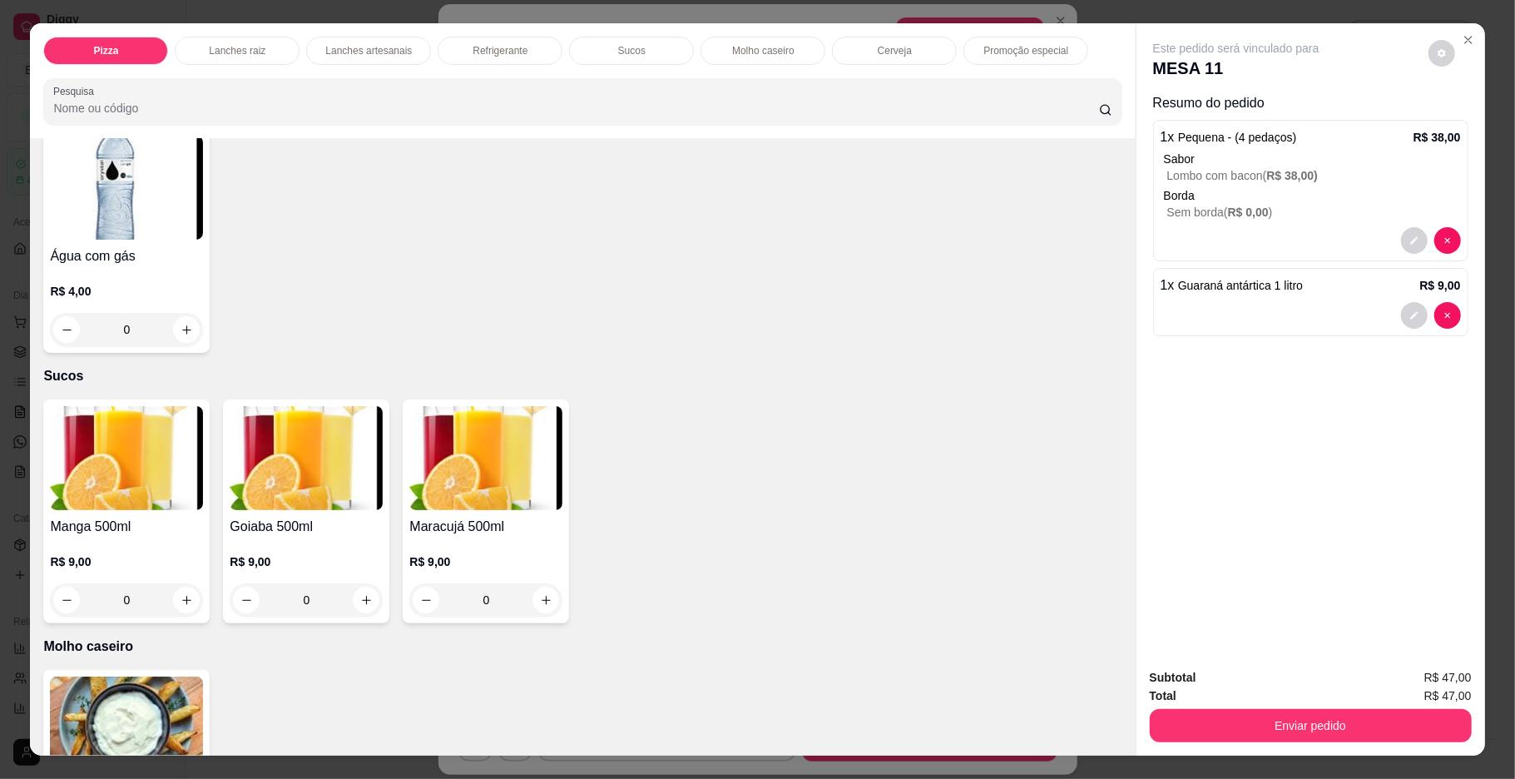
type input "1"
click at [1255, 722] on button "Enviar pedido" at bounding box center [1311, 725] width 322 height 33
click at [1429, 690] on button "Enviar pedido" at bounding box center [1426, 685] width 94 height 32
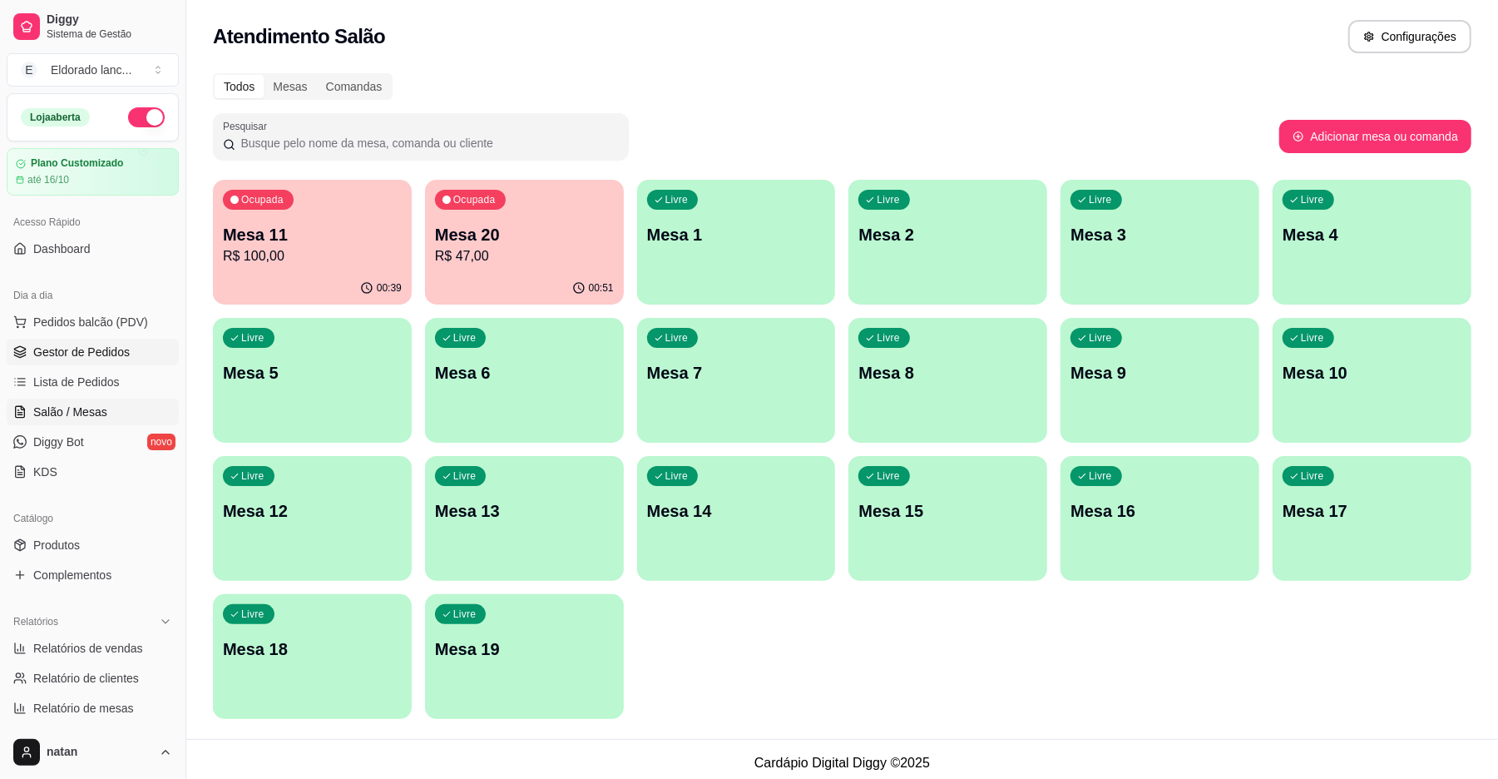
click at [87, 347] on span "Gestor de Pedidos" at bounding box center [81, 352] width 97 height 17
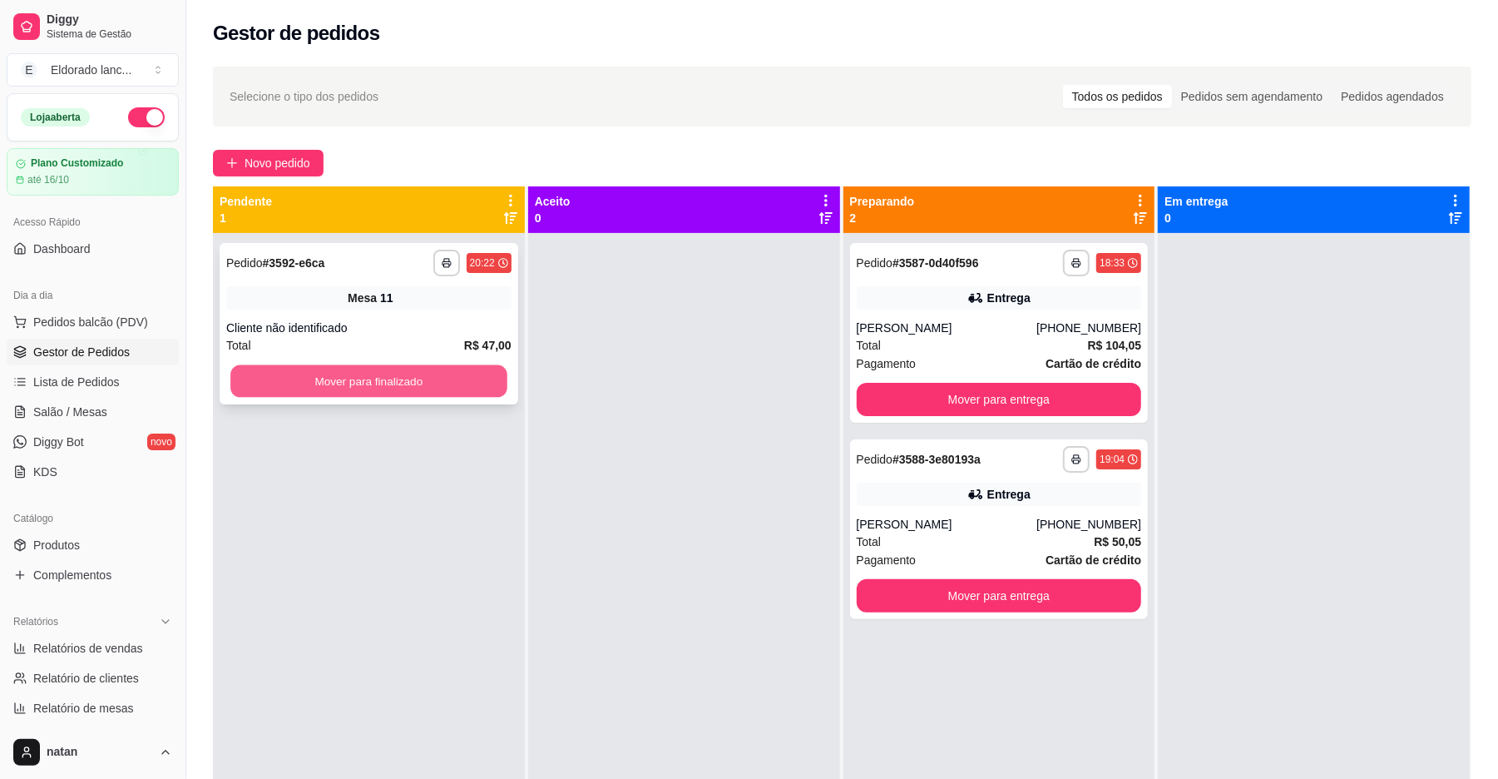
click at [476, 384] on button "Mover para finalizado" at bounding box center [368, 381] width 276 height 32
click at [476, 384] on button "Mover para finalizado" at bounding box center [368, 380] width 285 height 33
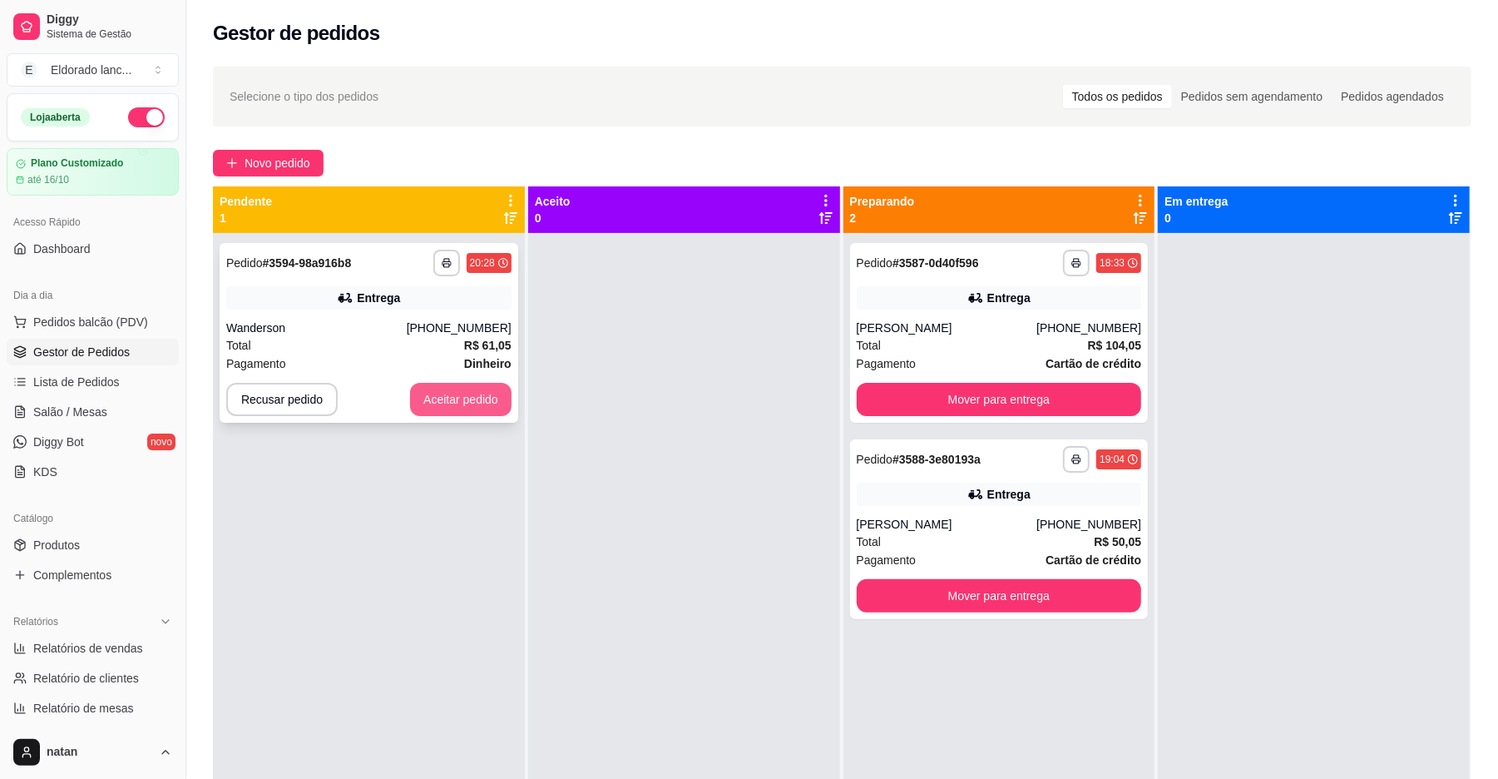
click at [466, 406] on button "Aceitar pedido" at bounding box center [460, 399] width 101 height 33
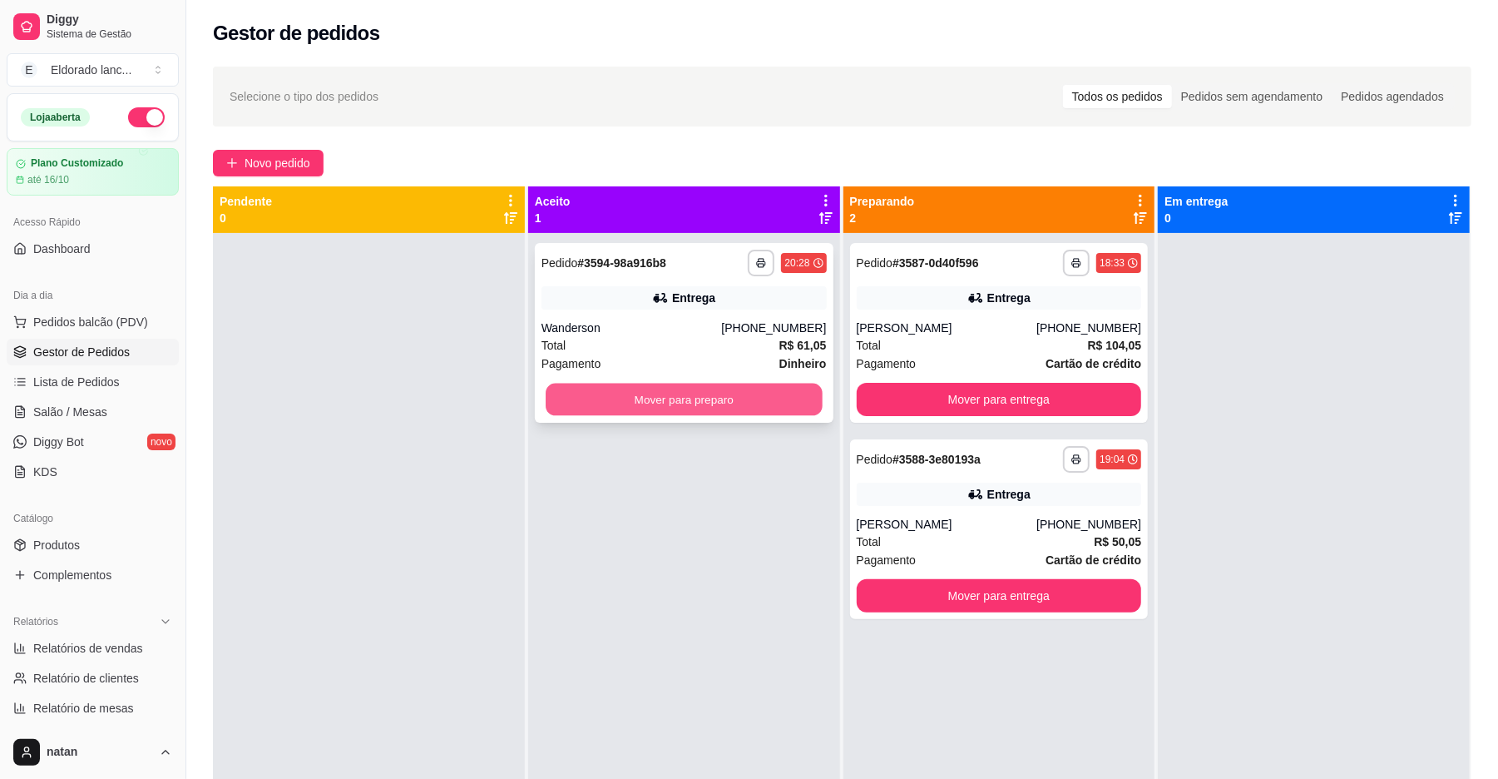
click at [569, 409] on button "Mover para preparo" at bounding box center [684, 400] width 276 height 32
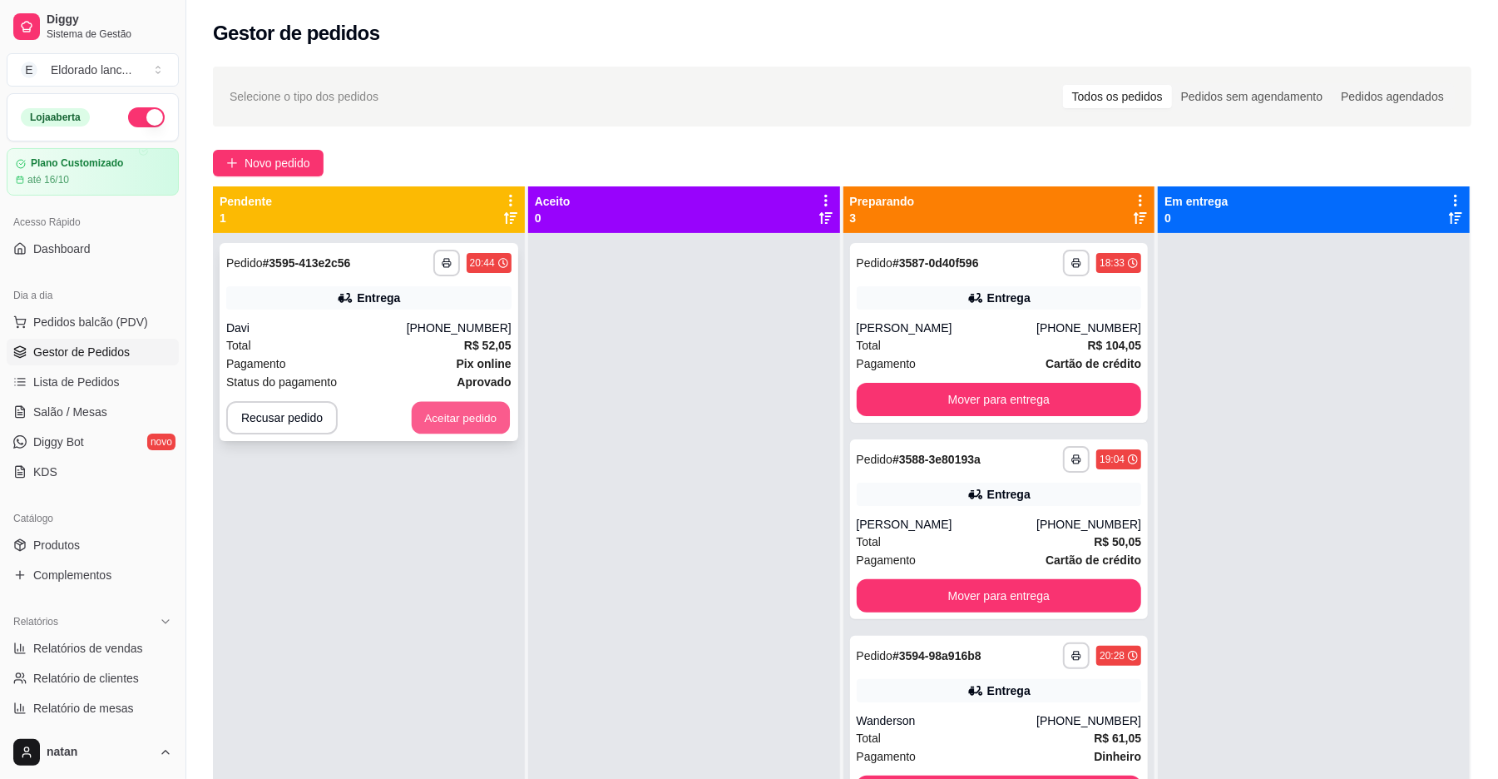
click at [489, 411] on button "Aceitar pedido" at bounding box center [461, 418] width 98 height 32
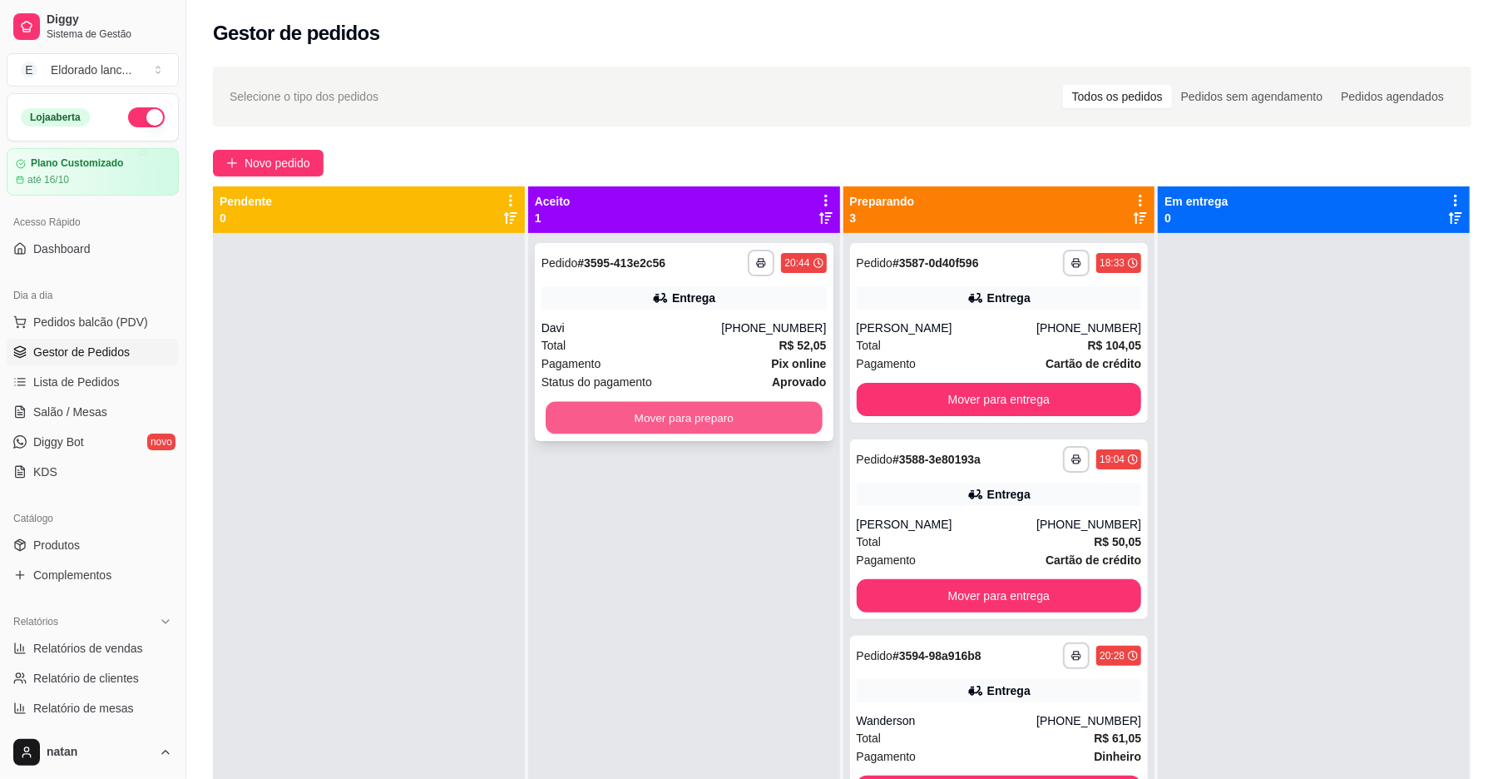
click at [710, 410] on button "Mover para preparo" at bounding box center [684, 418] width 276 height 32
